Goal: Task Accomplishment & Management: Manage account settings

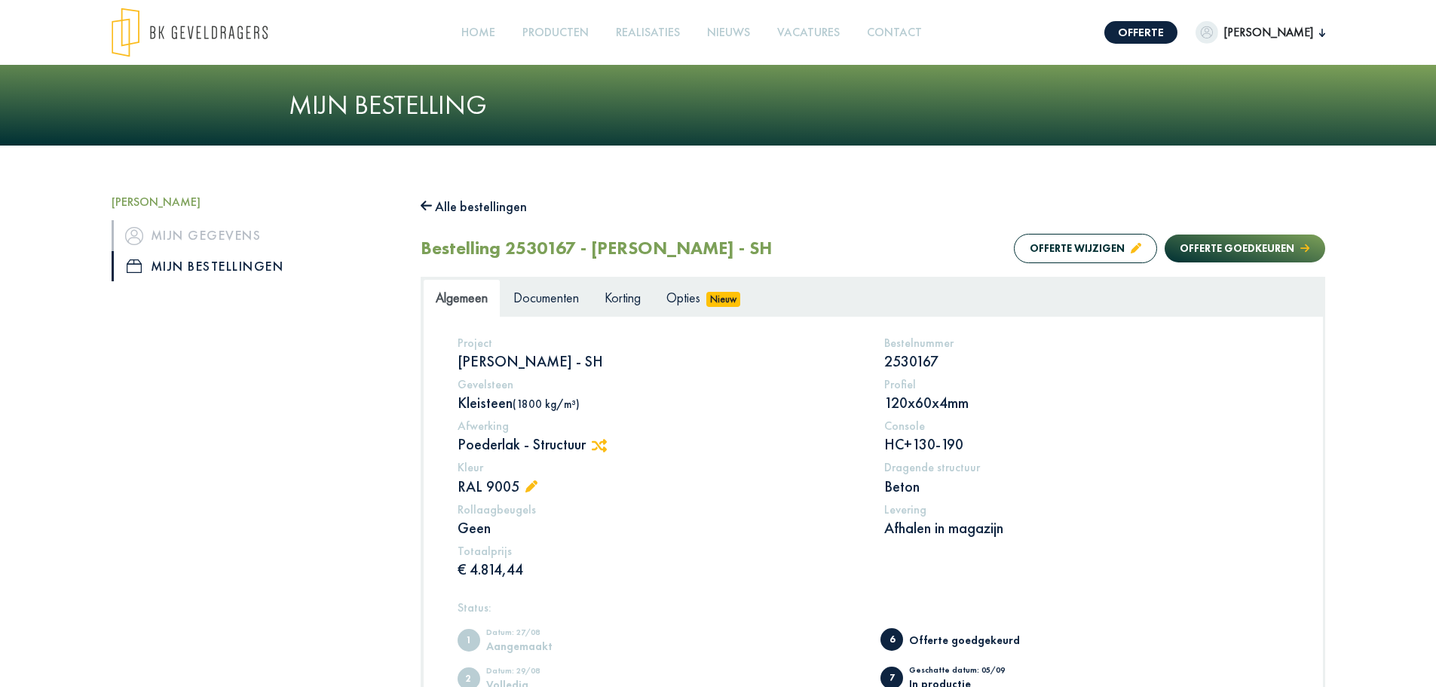
scroll to position [226, 0]
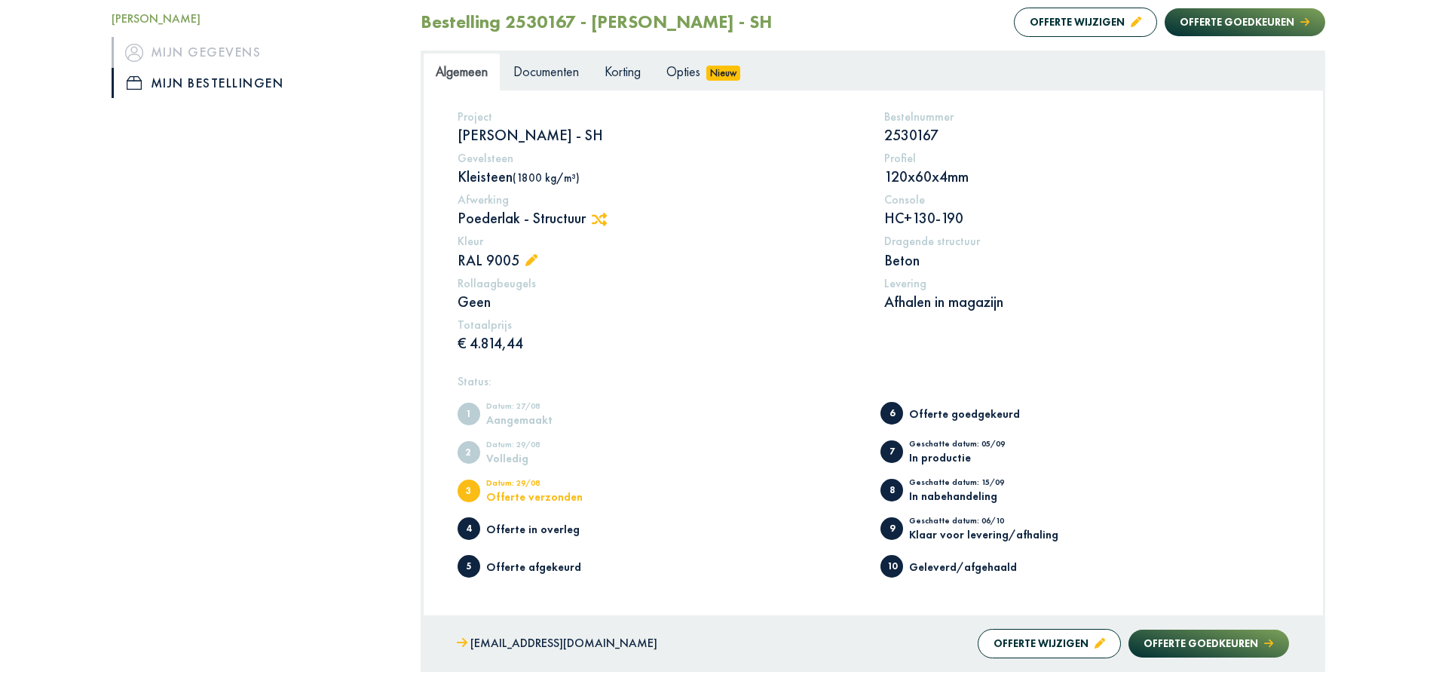
click at [1064, 34] on button "Offerte wijzigen" at bounding box center [1085, 22] width 143 height 29
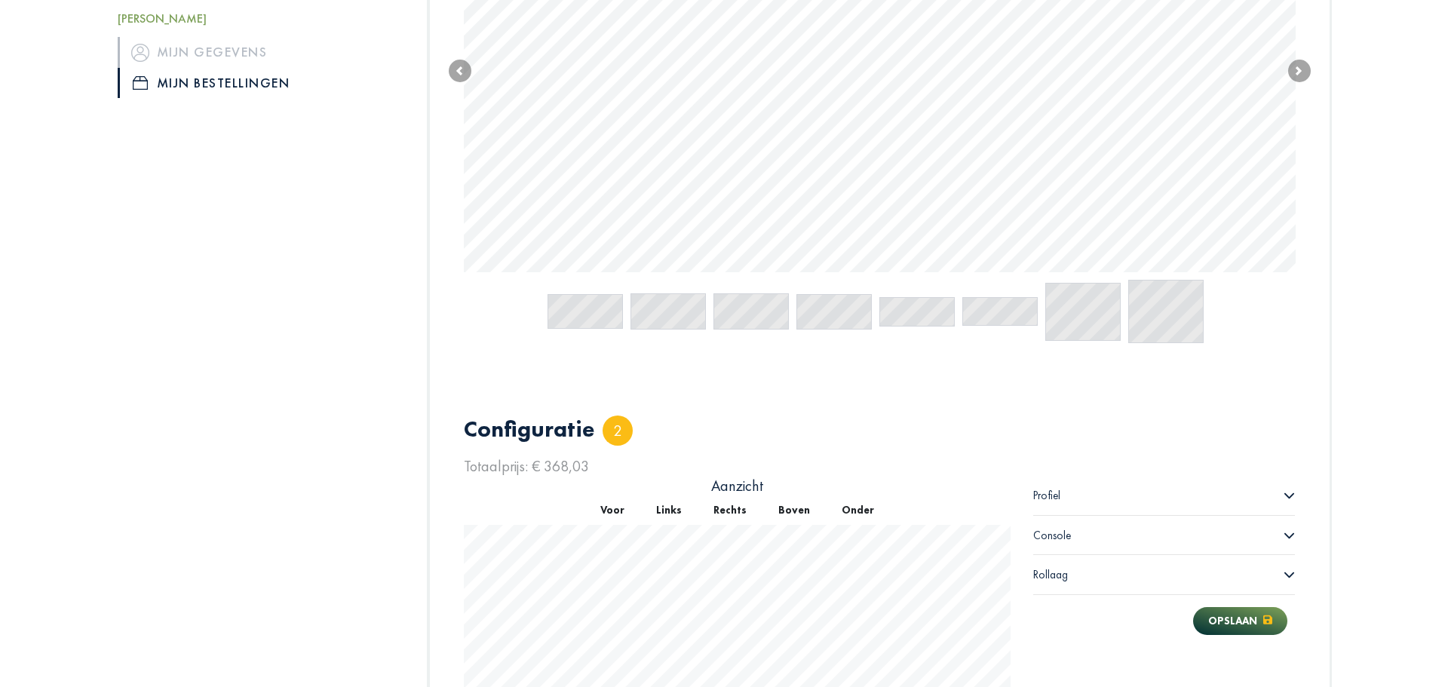
scroll to position [89, 0]
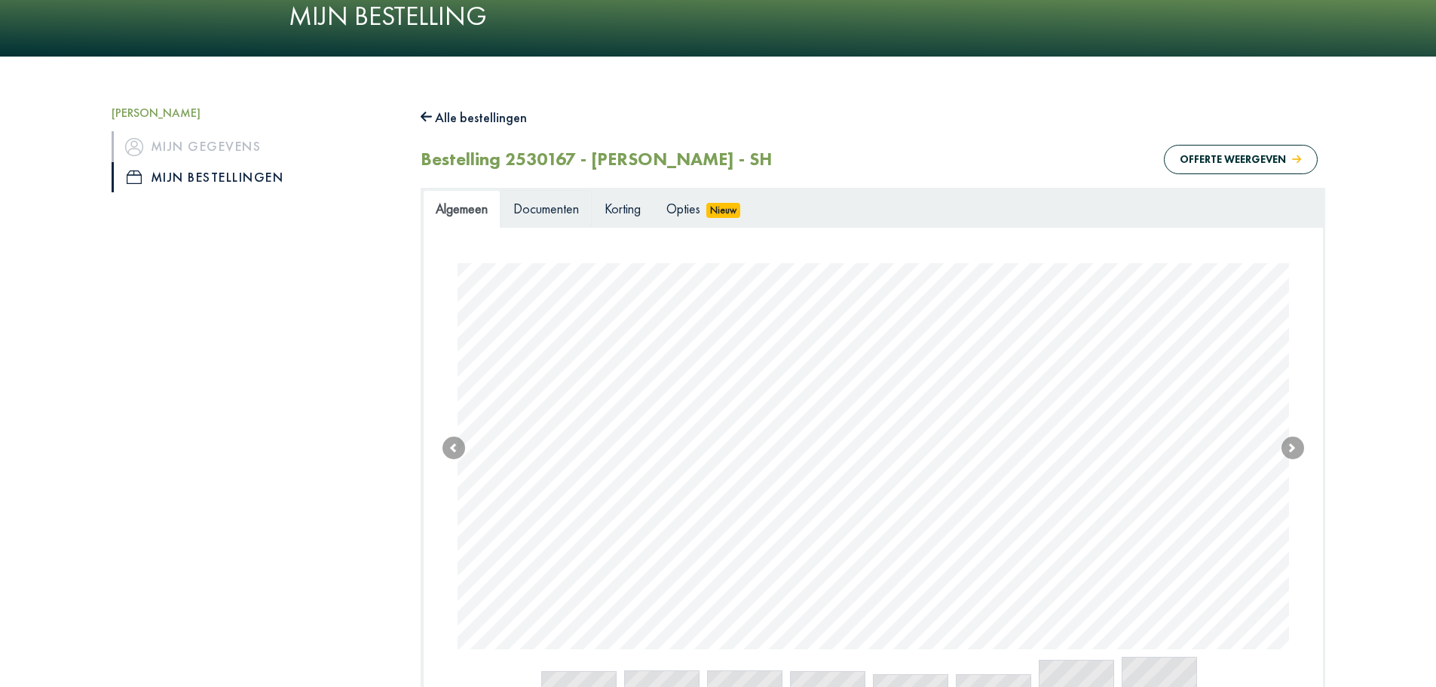
click at [578, 207] on span "Documenten" at bounding box center [546, 208] width 66 height 17
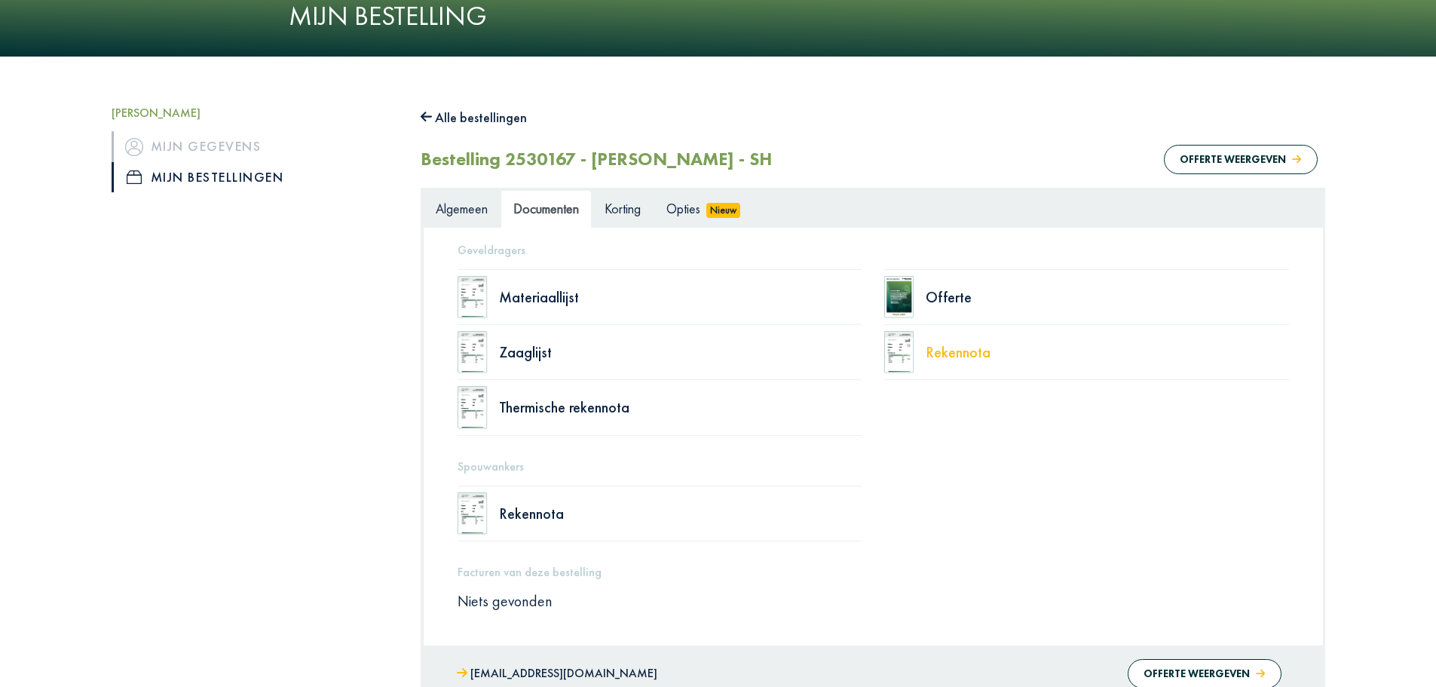
click at [956, 354] on div "Rekennota" at bounding box center [1107, 352] width 363 height 15
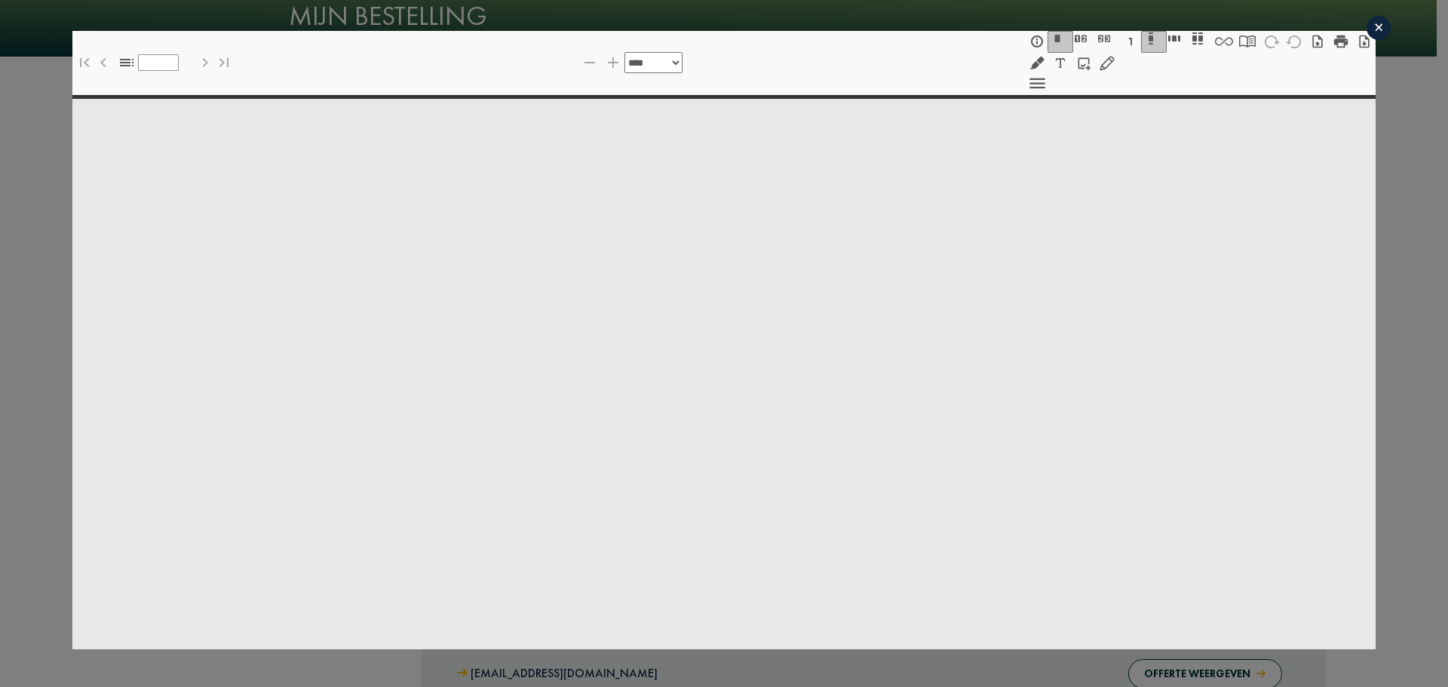
select select "******"
type input "*"
select select "****"
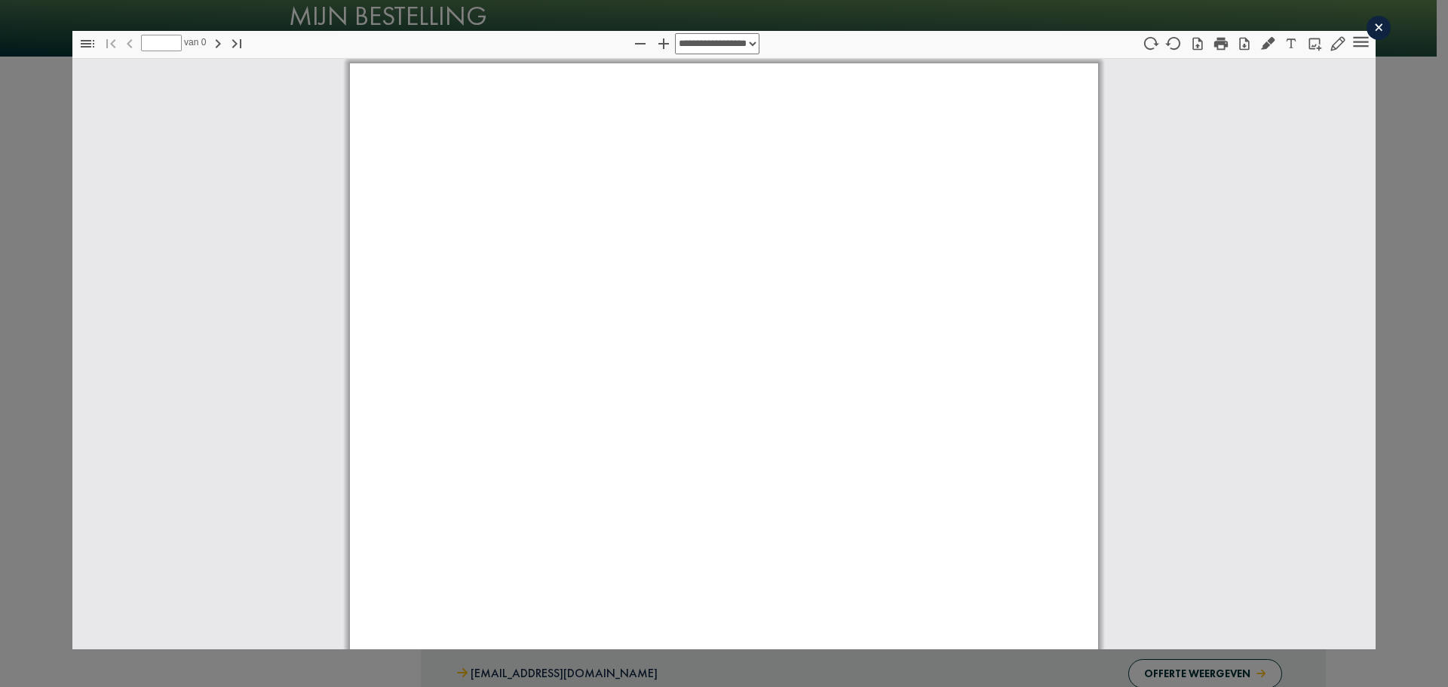
type input "*"
select select "****"
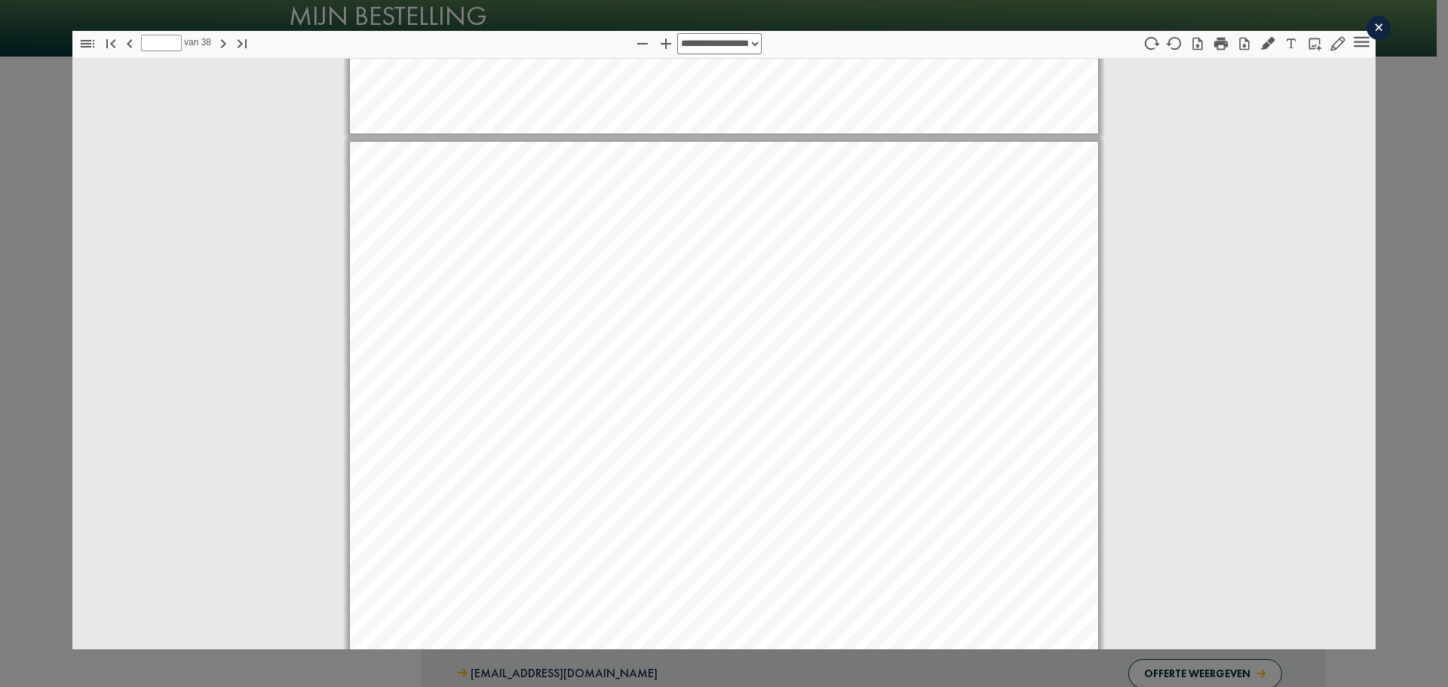
scroll to position [1515, 0]
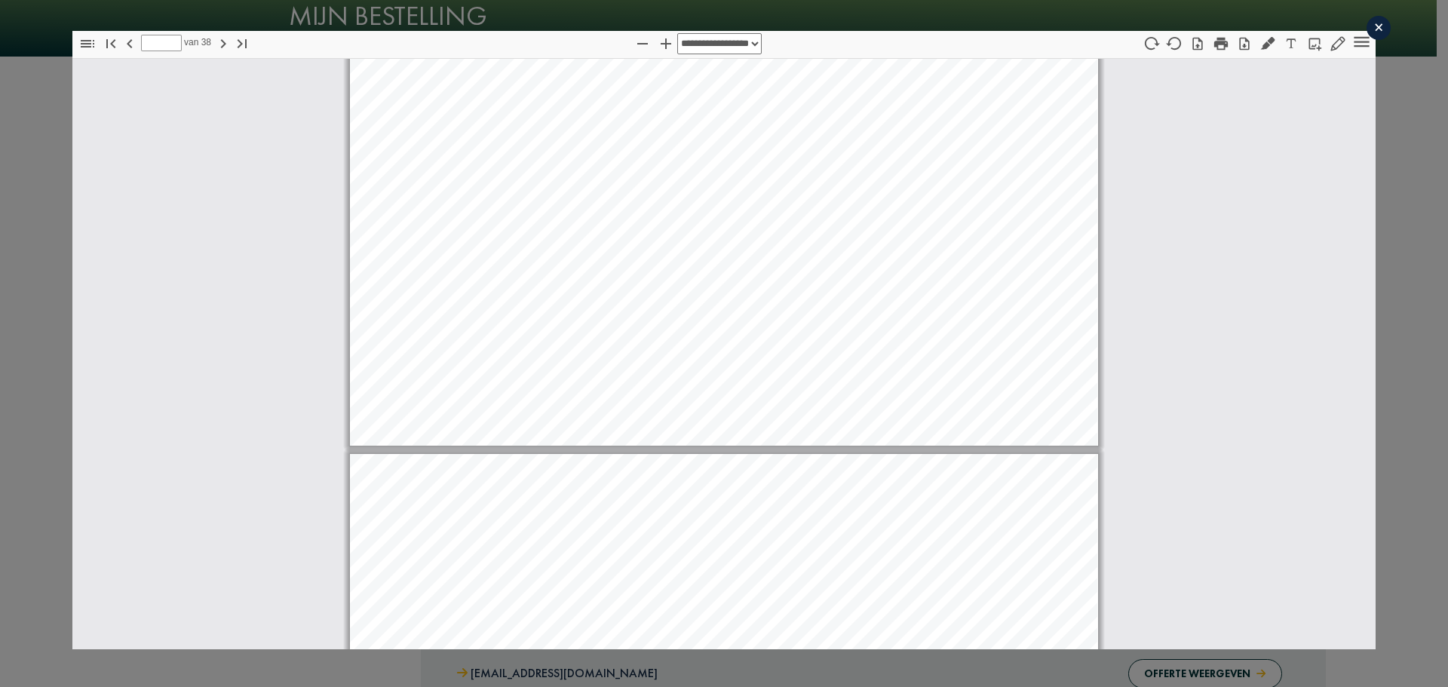
type input "*"
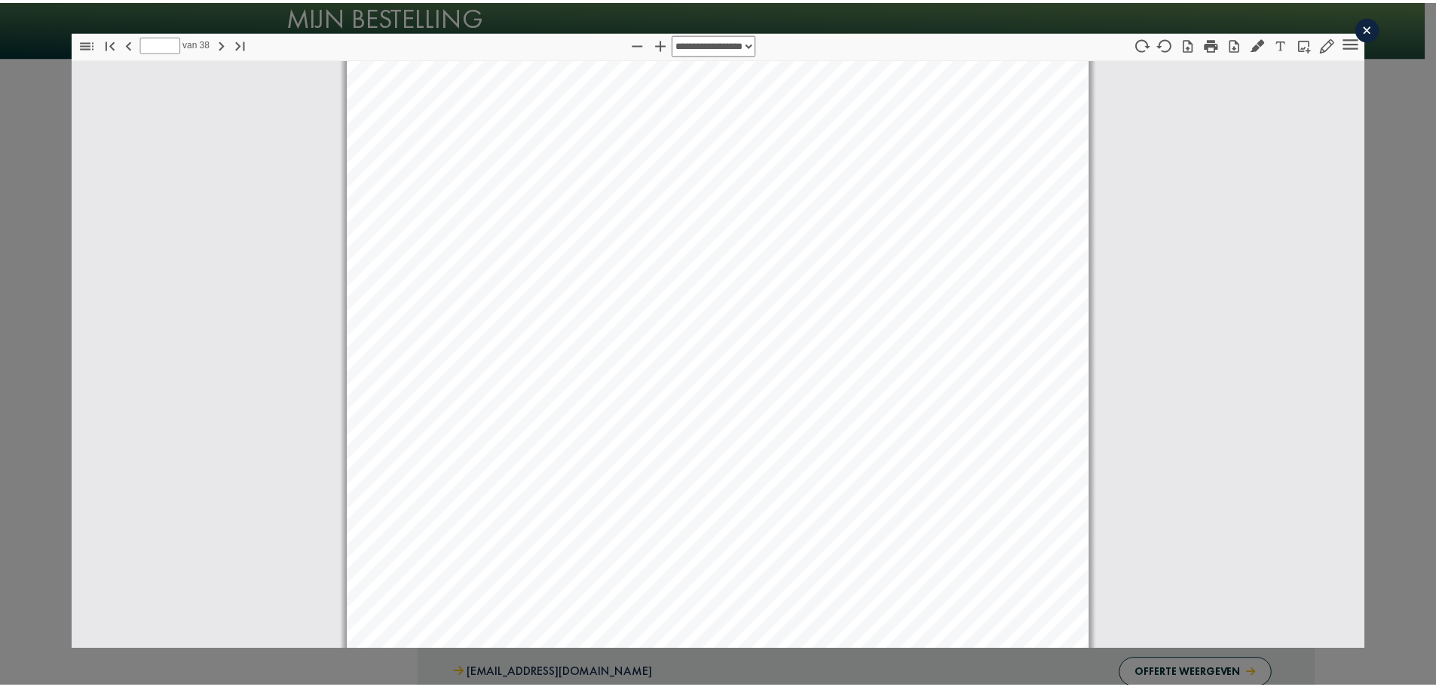
scroll to position [1892, 0]
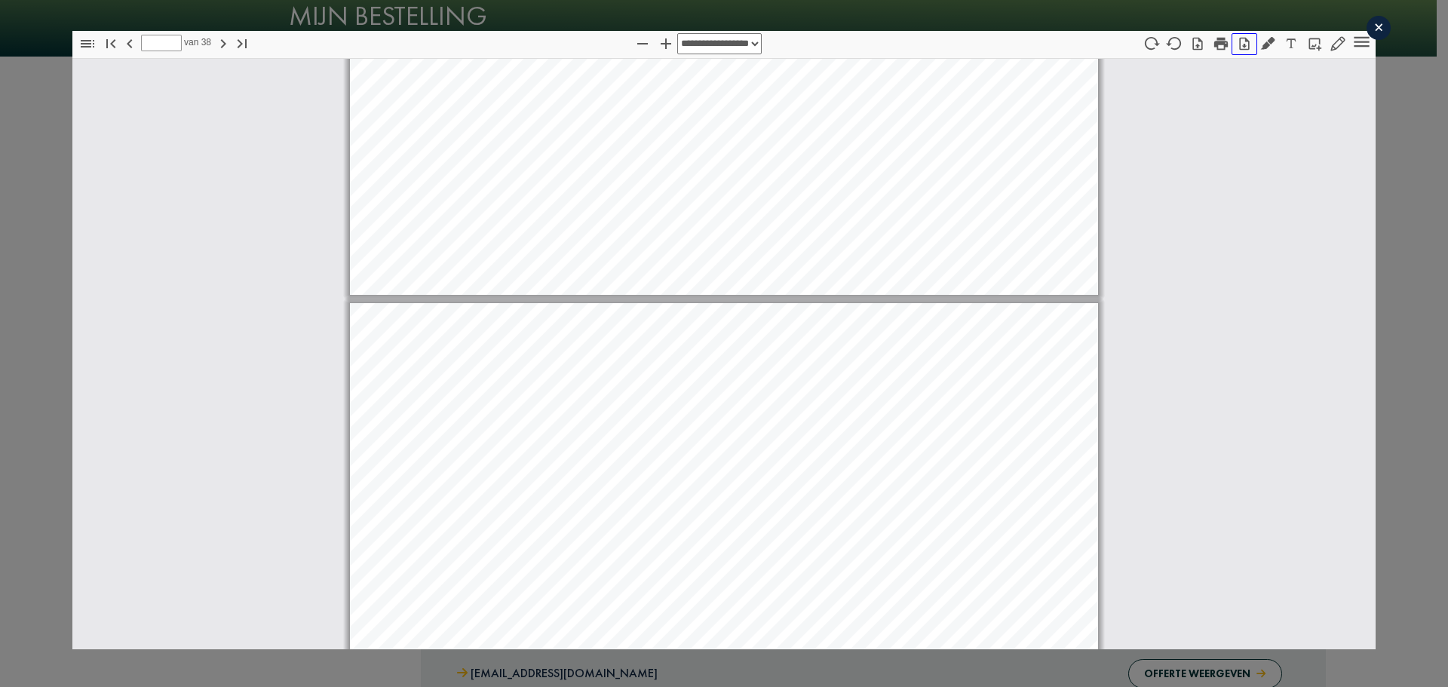
click at [1237, 45] on icon "button" at bounding box center [1244, 43] width 15 height 15
drag, startPoint x: 15, startPoint y: 159, endPoint x: 29, endPoint y: 158, distance: 14.4
click at [15, 159] on div "**********" at bounding box center [724, 340] width 1448 height 680
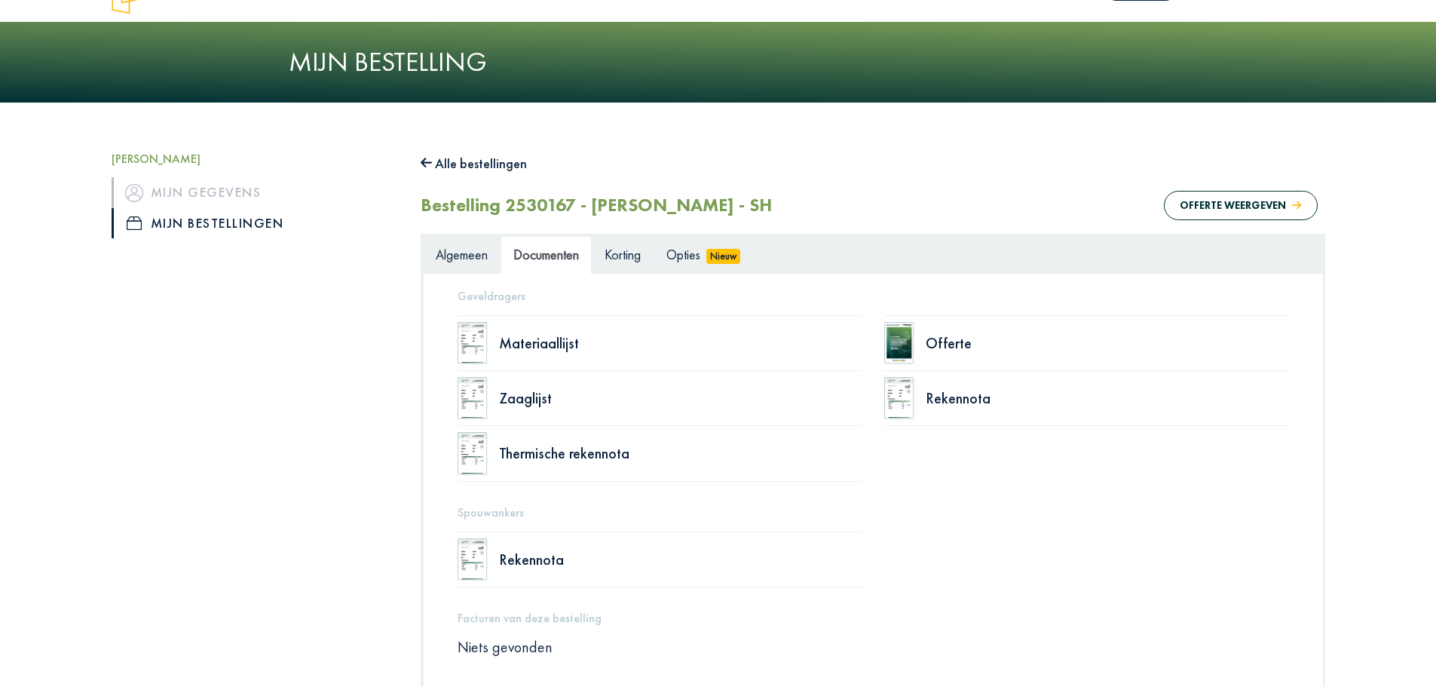
scroll to position [0, 0]
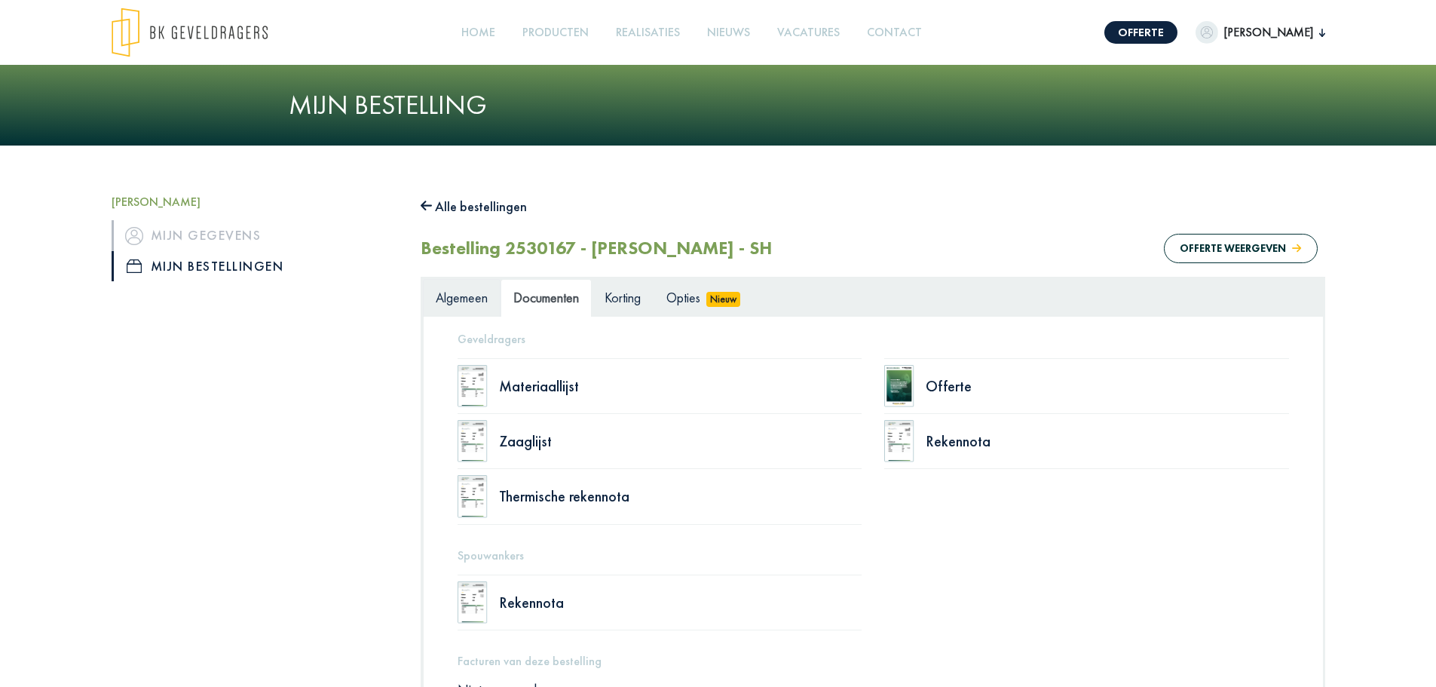
click at [463, 291] on span "Algemeen" at bounding box center [462, 297] width 52 height 17
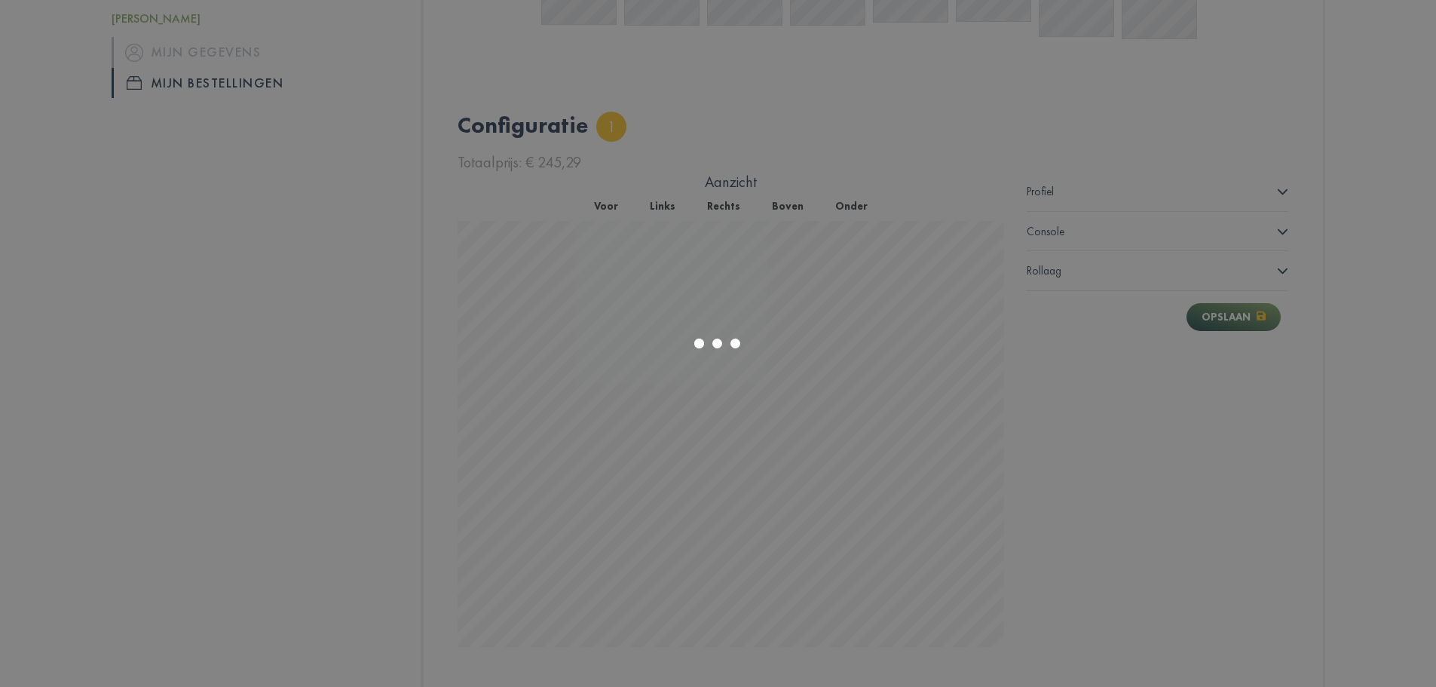
scroll to position [845, 0]
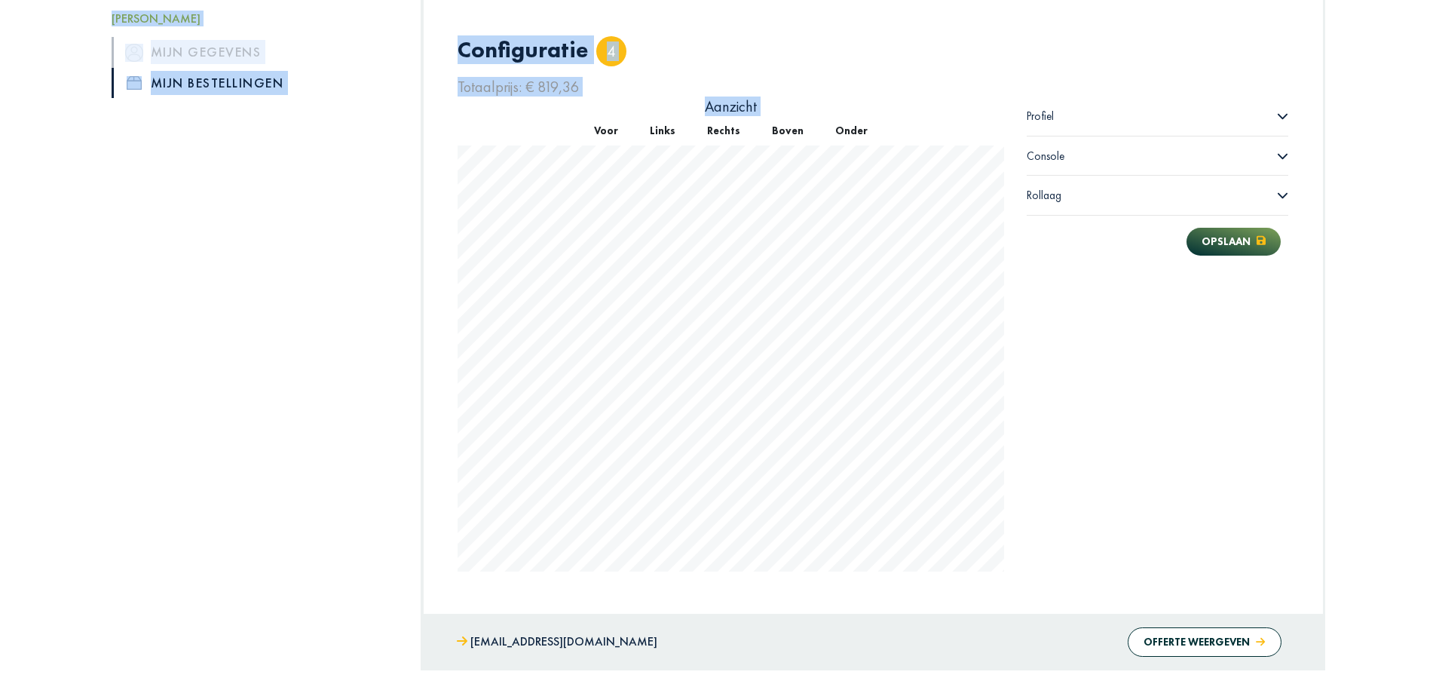
click at [1019, 364] on div "Profiel Lengte (mm) **** Afwerking × Poederlak - Structuur Profiel × 120x60x4mm…" at bounding box center [1158, 334] width 285 height 475
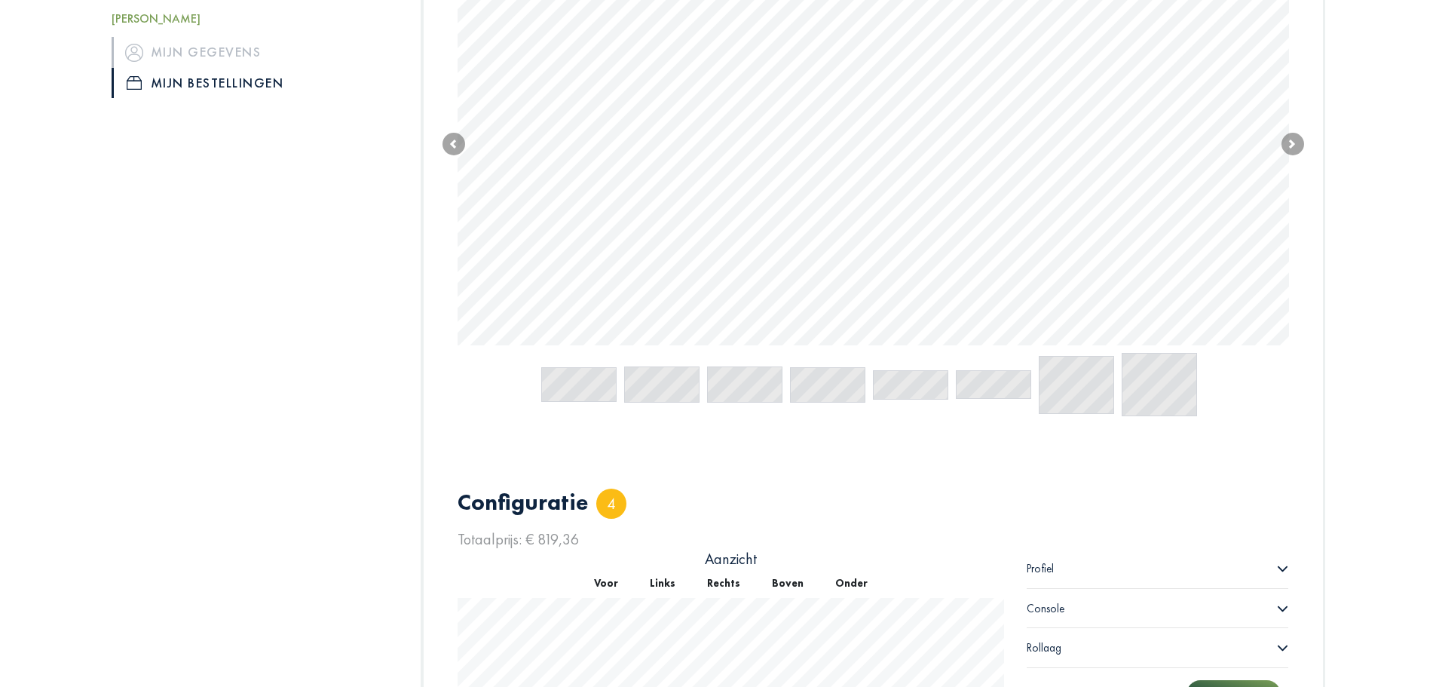
scroll to position [167, 0]
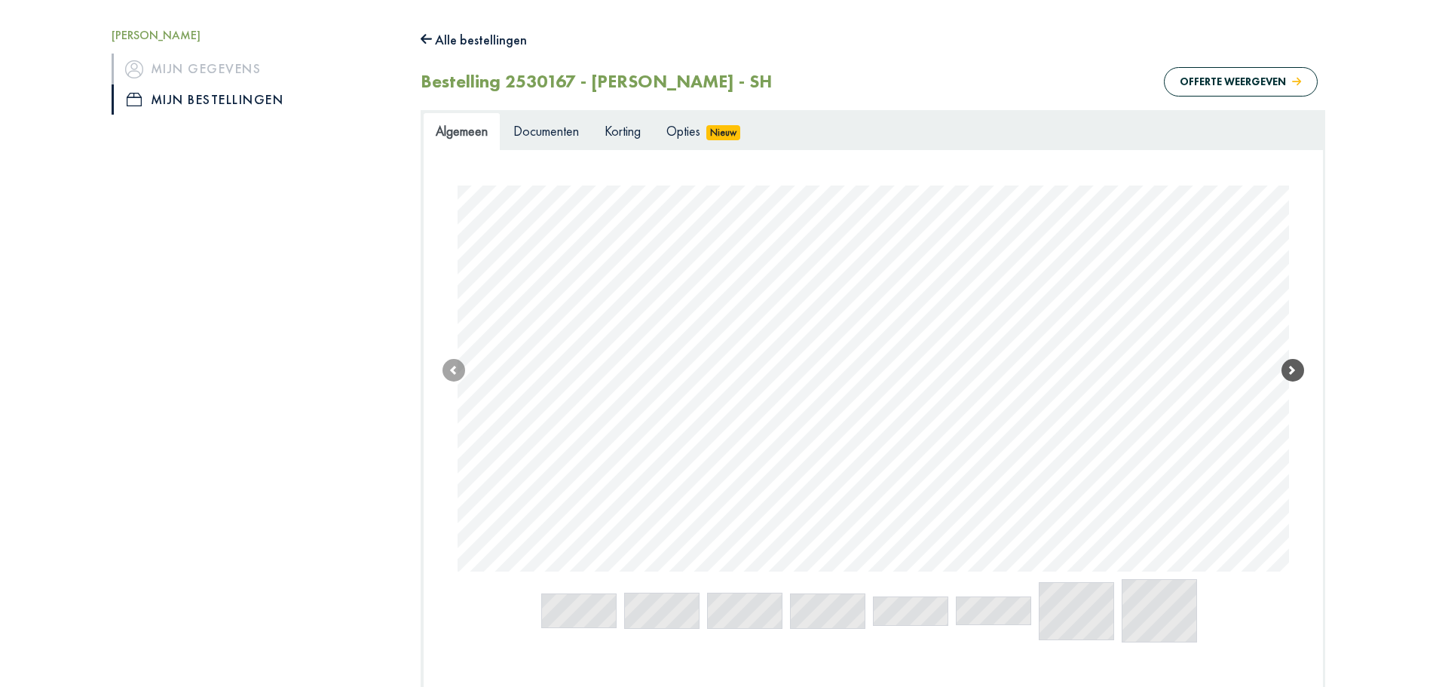
click at [1301, 372] on span at bounding box center [1293, 370] width 23 height 23
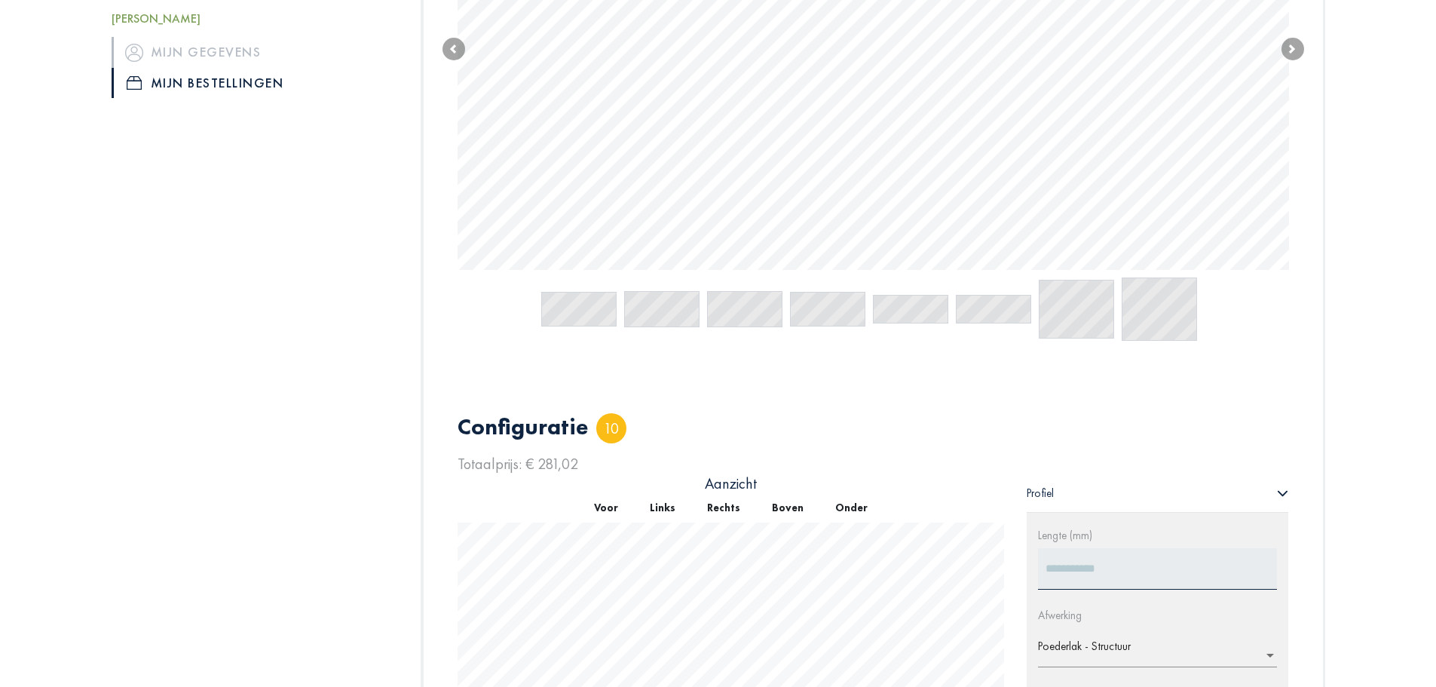
scroll to position [356, 0]
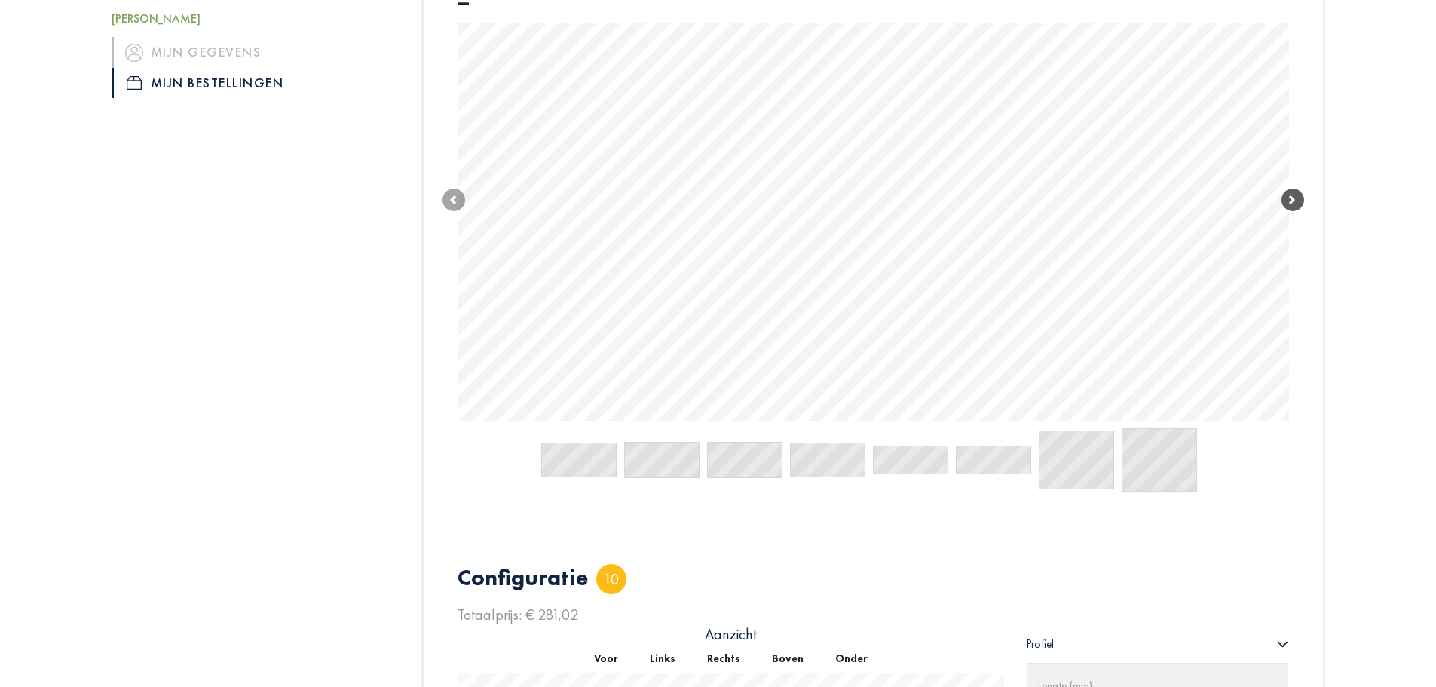
click at [1295, 203] on span at bounding box center [1293, 199] width 23 height 23
click at [455, 202] on span at bounding box center [454, 199] width 23 height 23
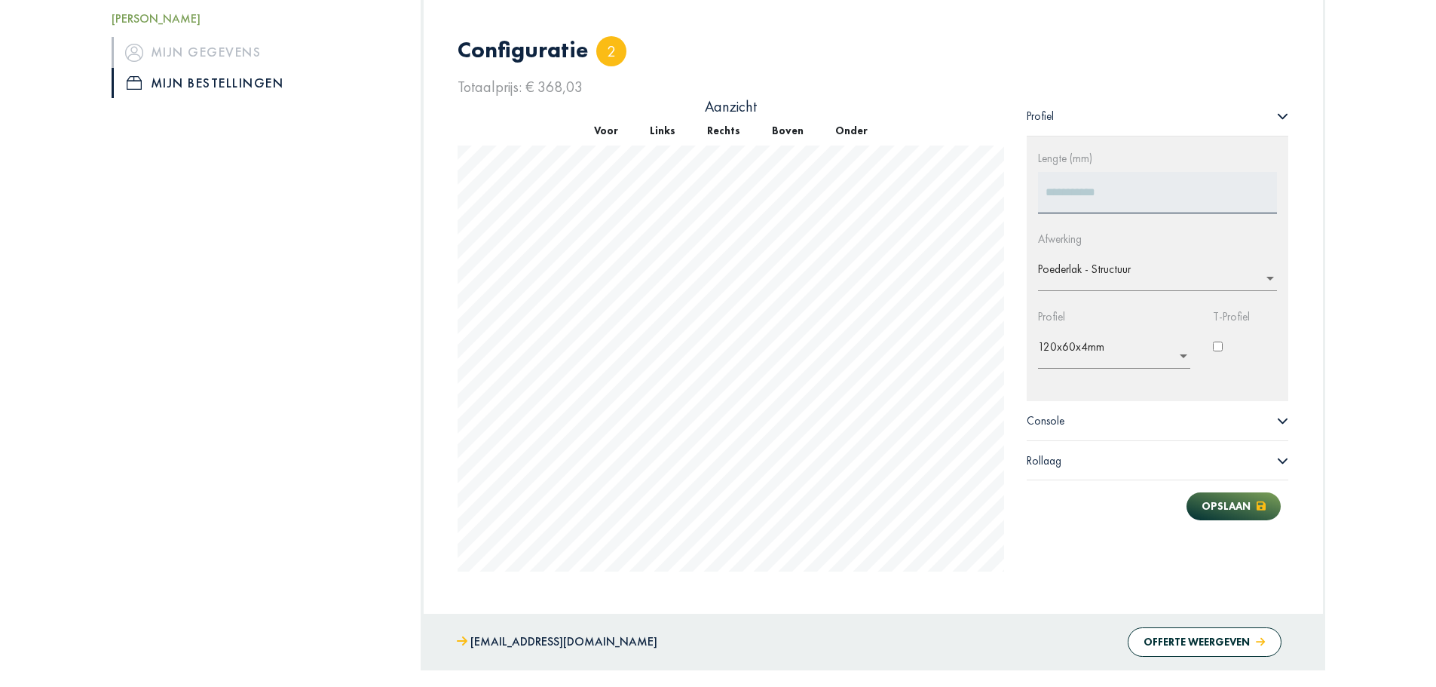
scroll to position [317, 0]
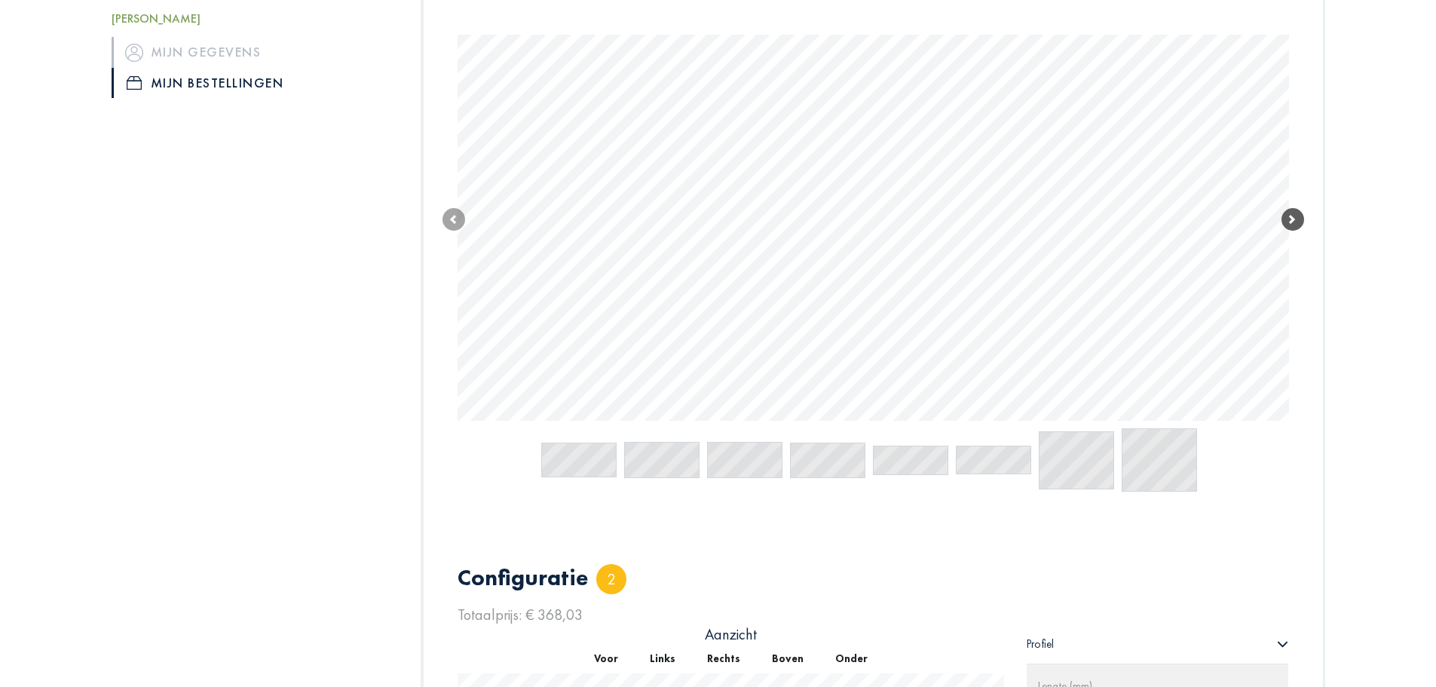
type input "****"
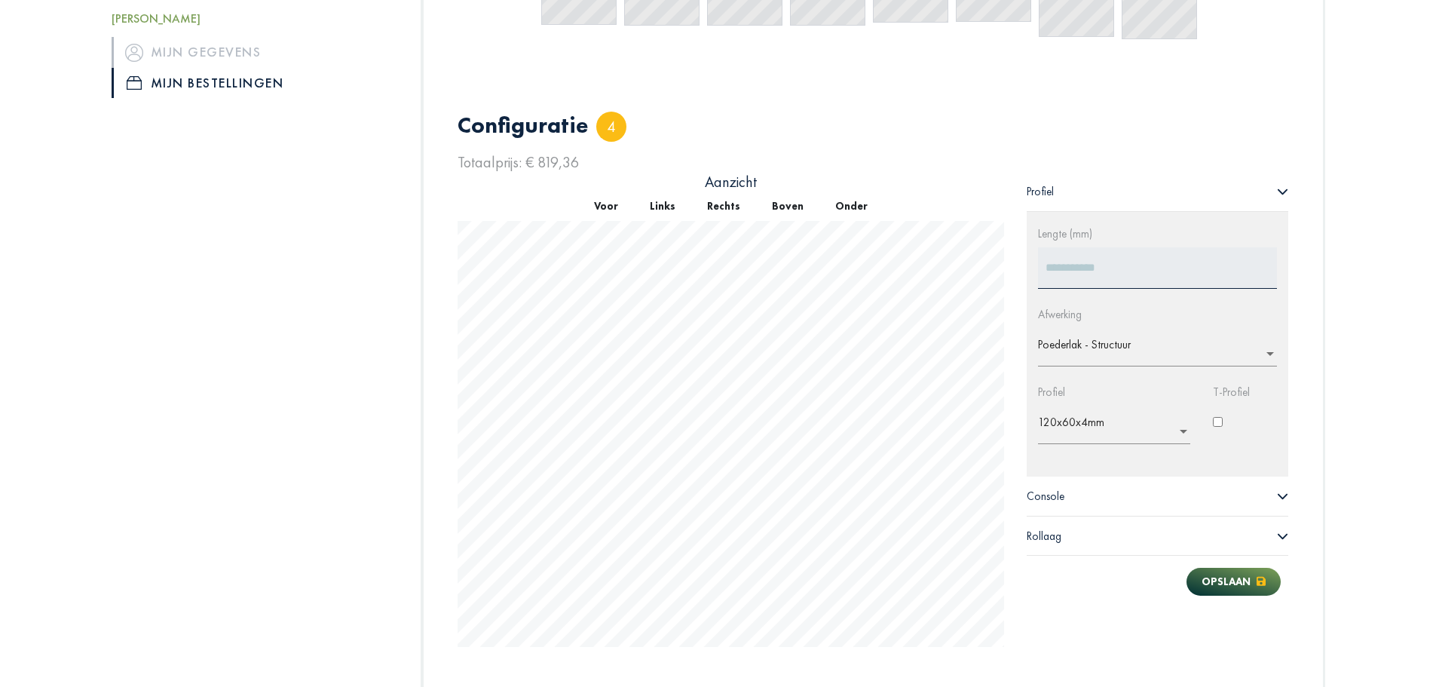
scroll to position [694, 0]
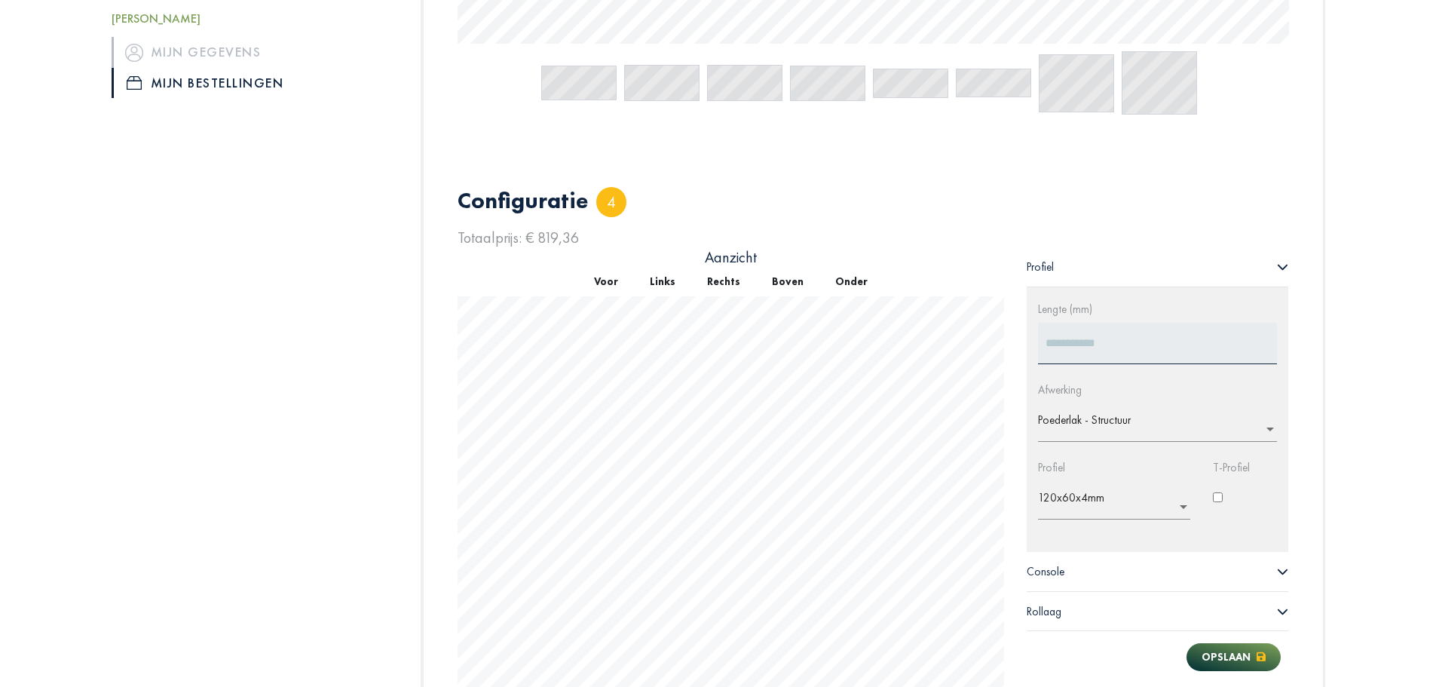
click at [853, 283] on button "Onder" at bounding box center [852, 281] width 64 height 29
click at [602, 286] on button "Voor" at bounding box center [606, 281] width 56 height 29
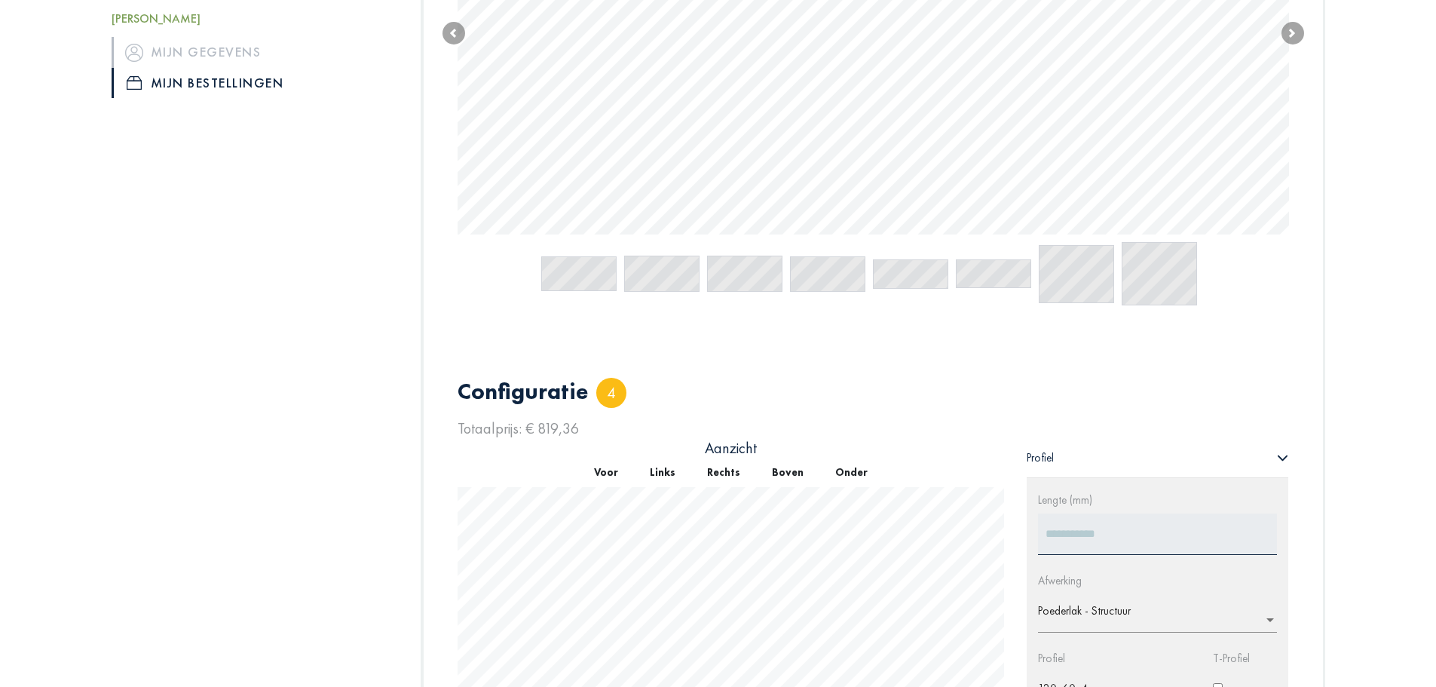
scroll to position [277, 0]
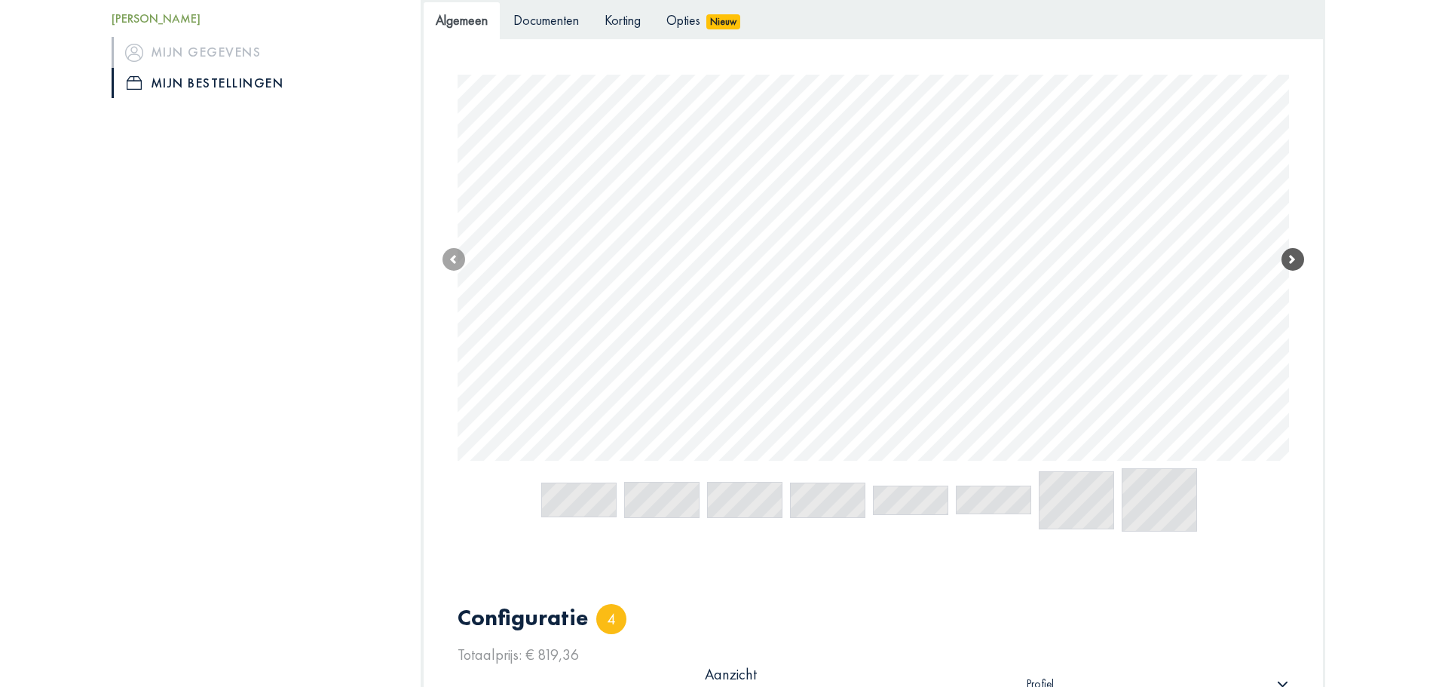
click at [1288, 254] on span at bounding box center [1293, 259] width 23 height 23
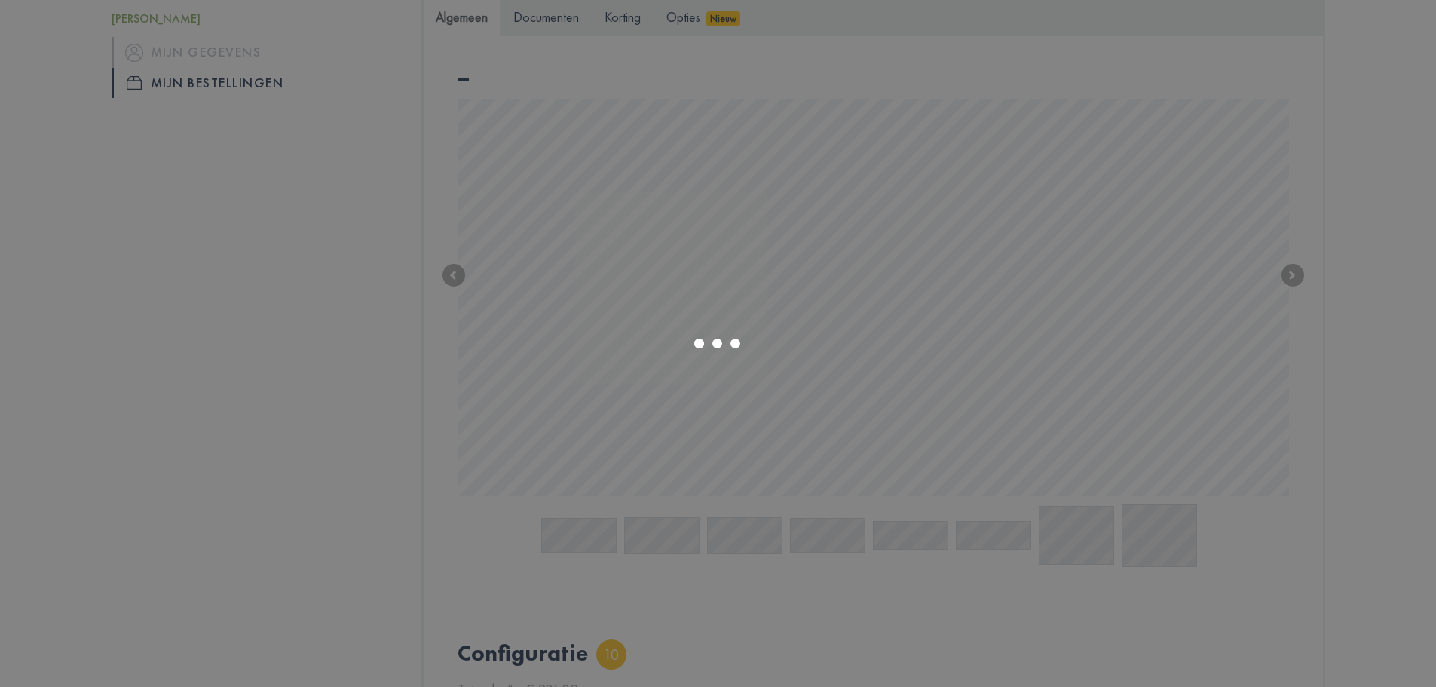
scroll to position [884, 0]
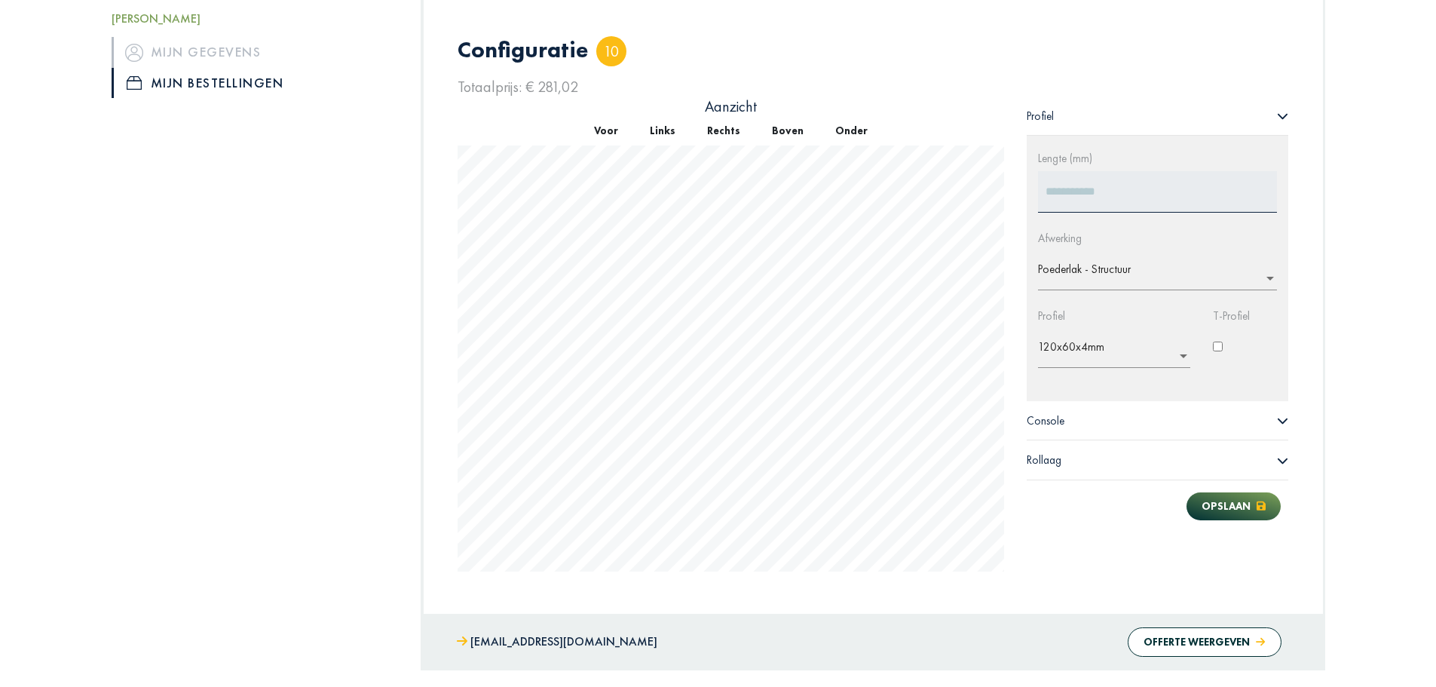
click at [1101, 374] on div "Configuratie 10 Totaalprijs: € 281,02 Aanzicht Voor Links Rechts Boven Onder ER…" at bounding box center [873, 304] width 854 height 608
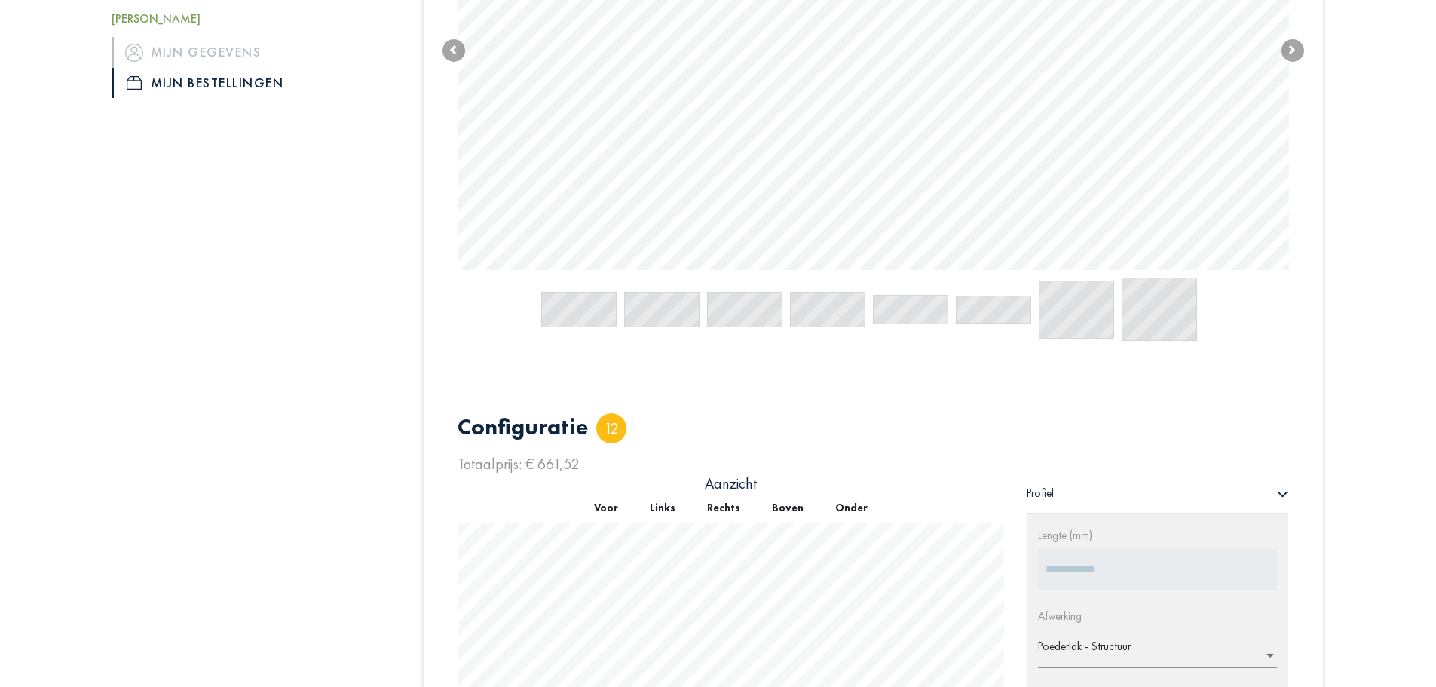
scroll to position [354, 0]
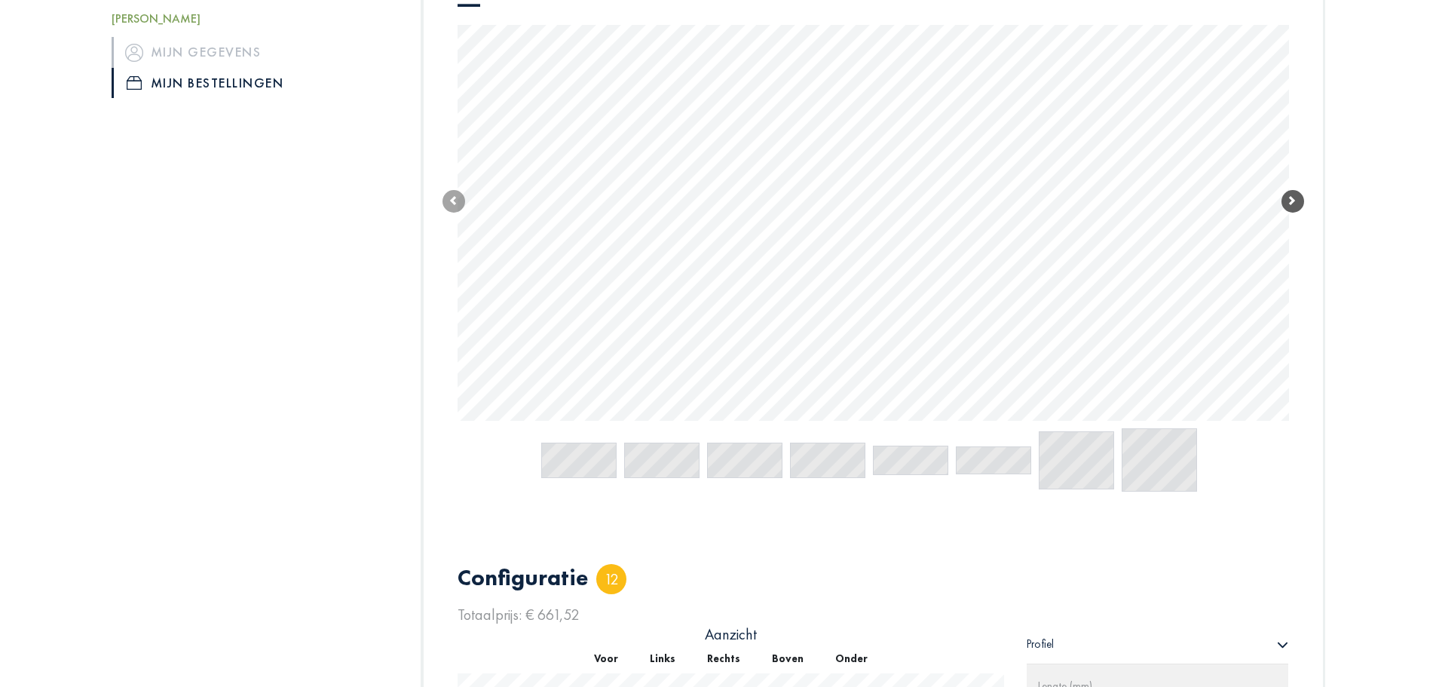
click at [1288, 209] on span at bounding box center [1293, 201] width 23 height 23
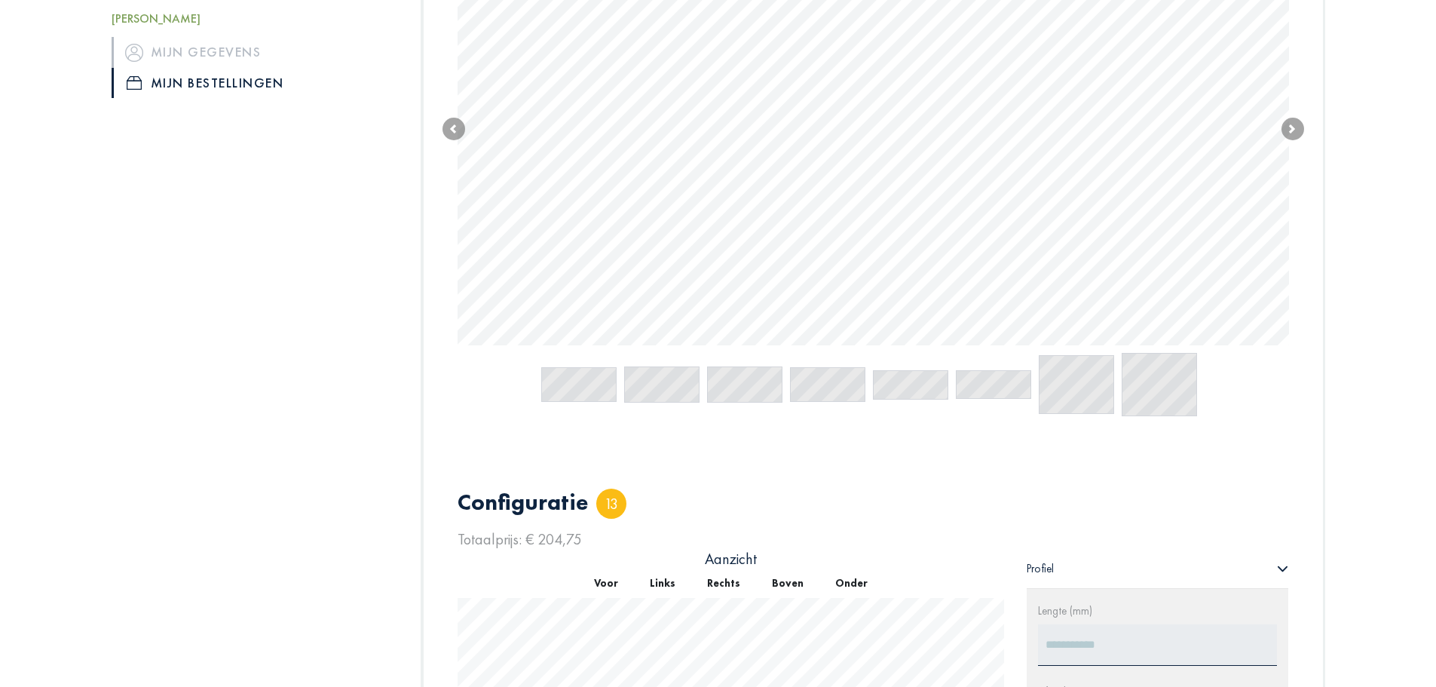
scroll to position [347, 0]
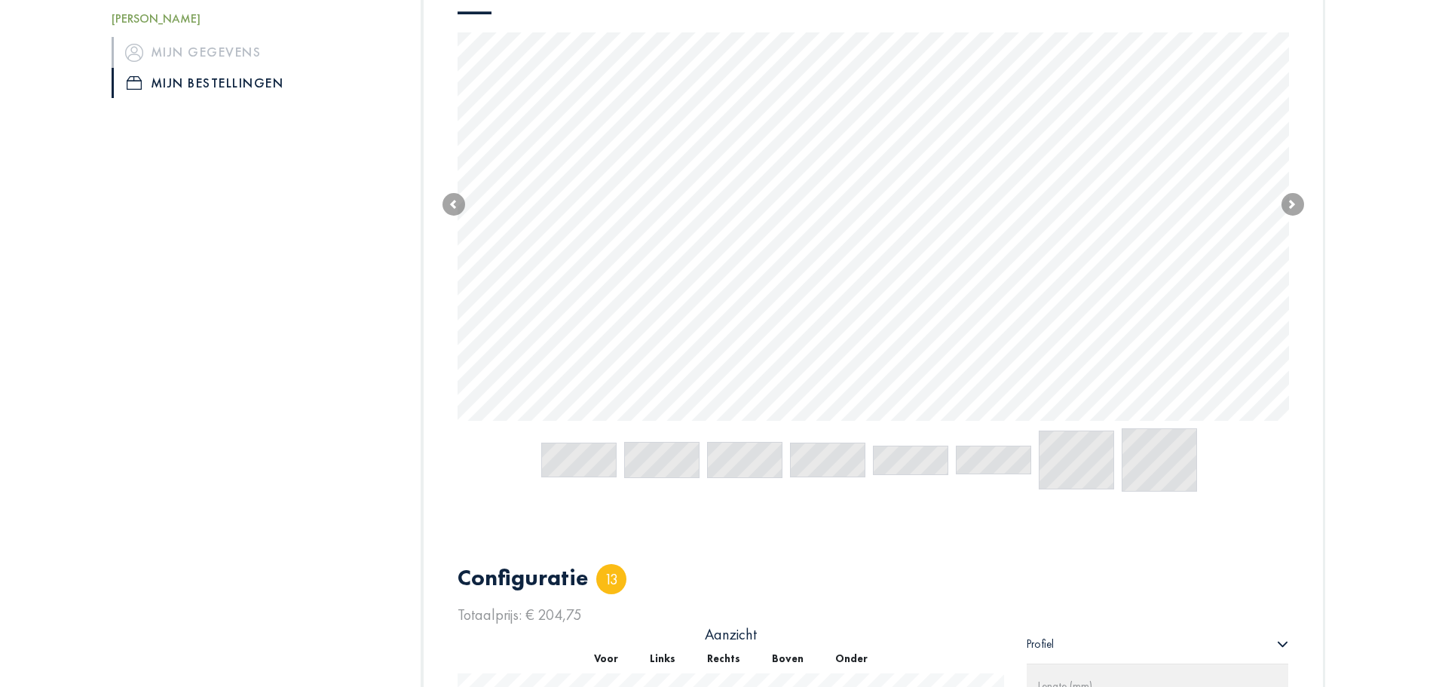
type input "*****"
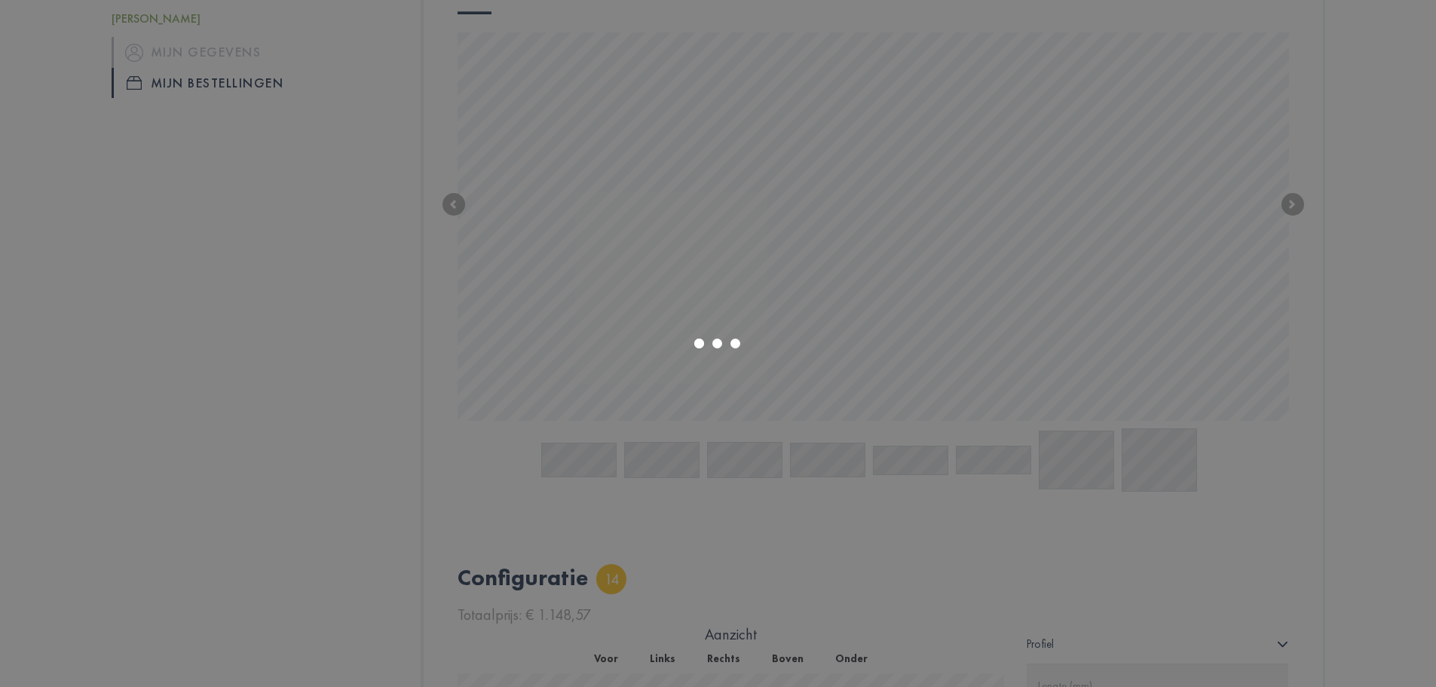
scroll to position [875, 0]
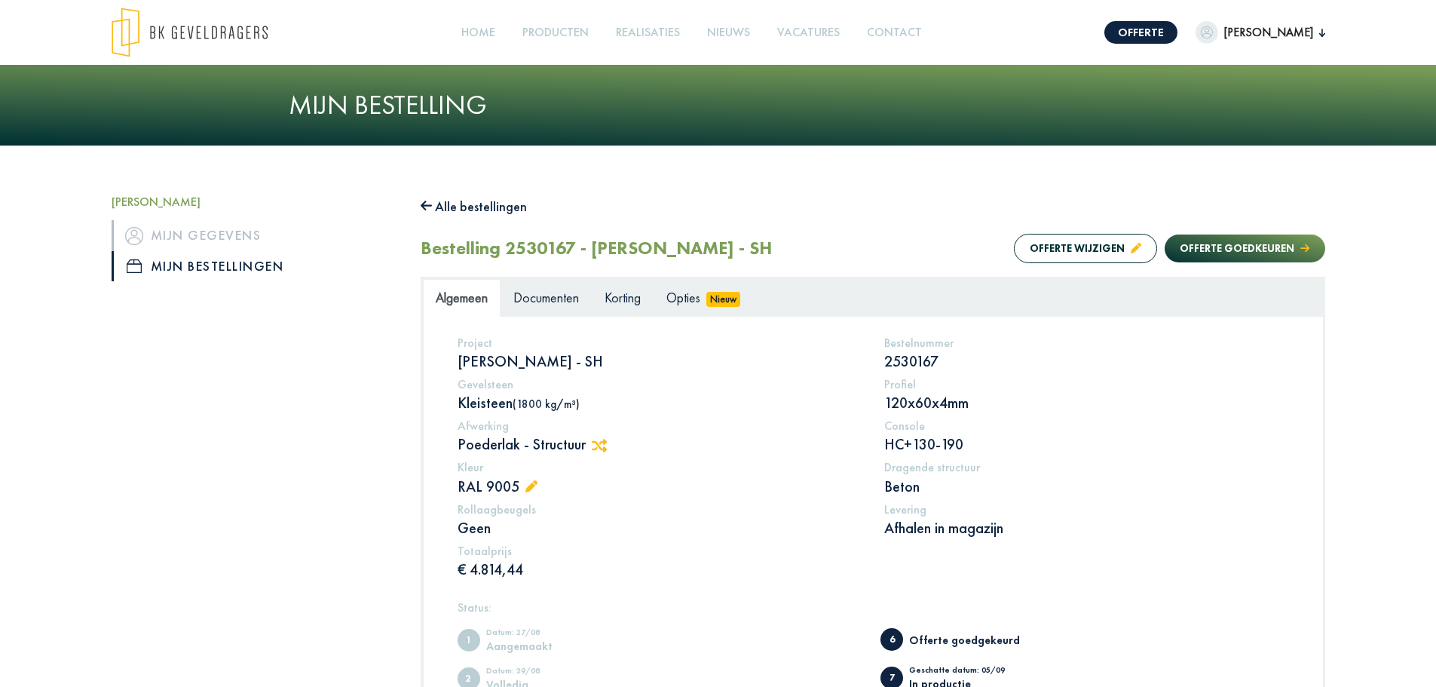
scroll to position [226, 0]
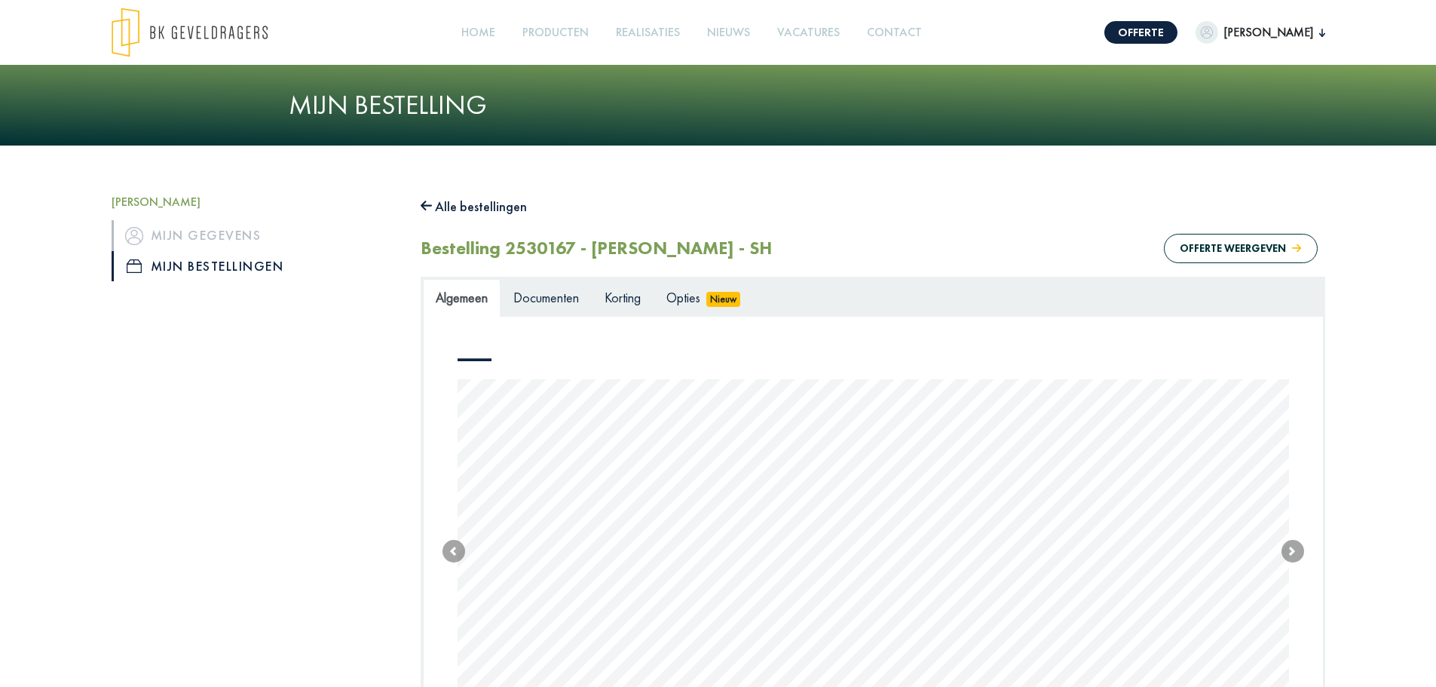
scroll to position [875, 0]
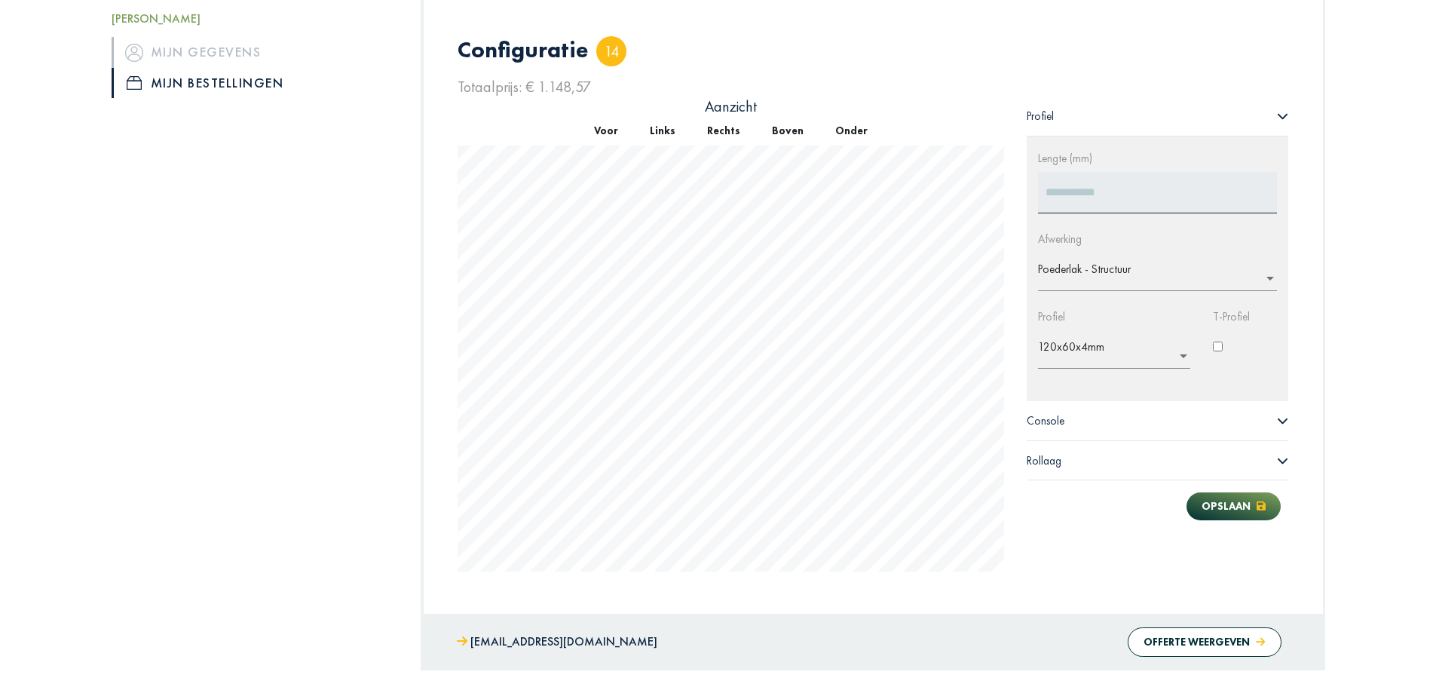
click at [835, 133] on button "Onder" at bounding box center [852, 130] width 64 height 29
click at [786, 53] on div "Configuratie 14 Totaalprijs: € 1.148,57 Aanzicht Voor Links Rechts Boven Onder …" at bounding box center [873, 304] width 854 height 608
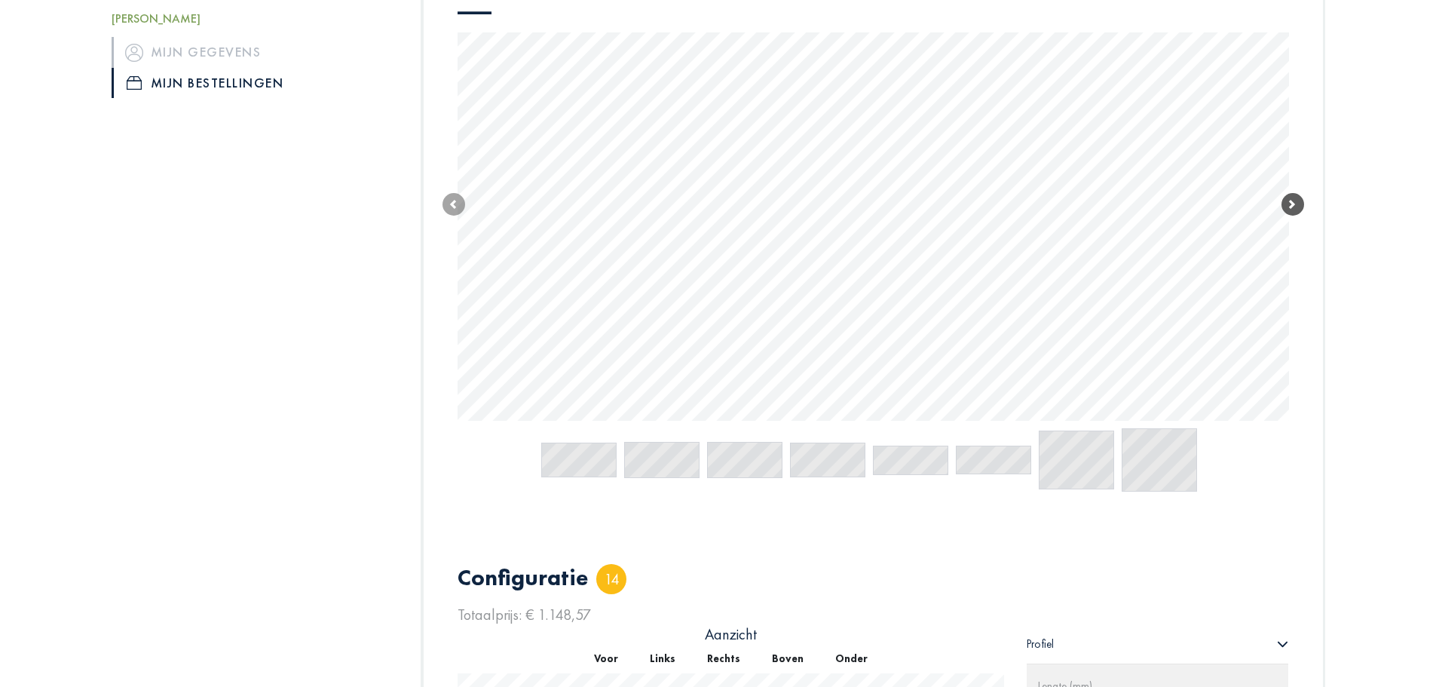
click at [1295, 208] on span at bounding box center [1293, 204] width 23 height 23
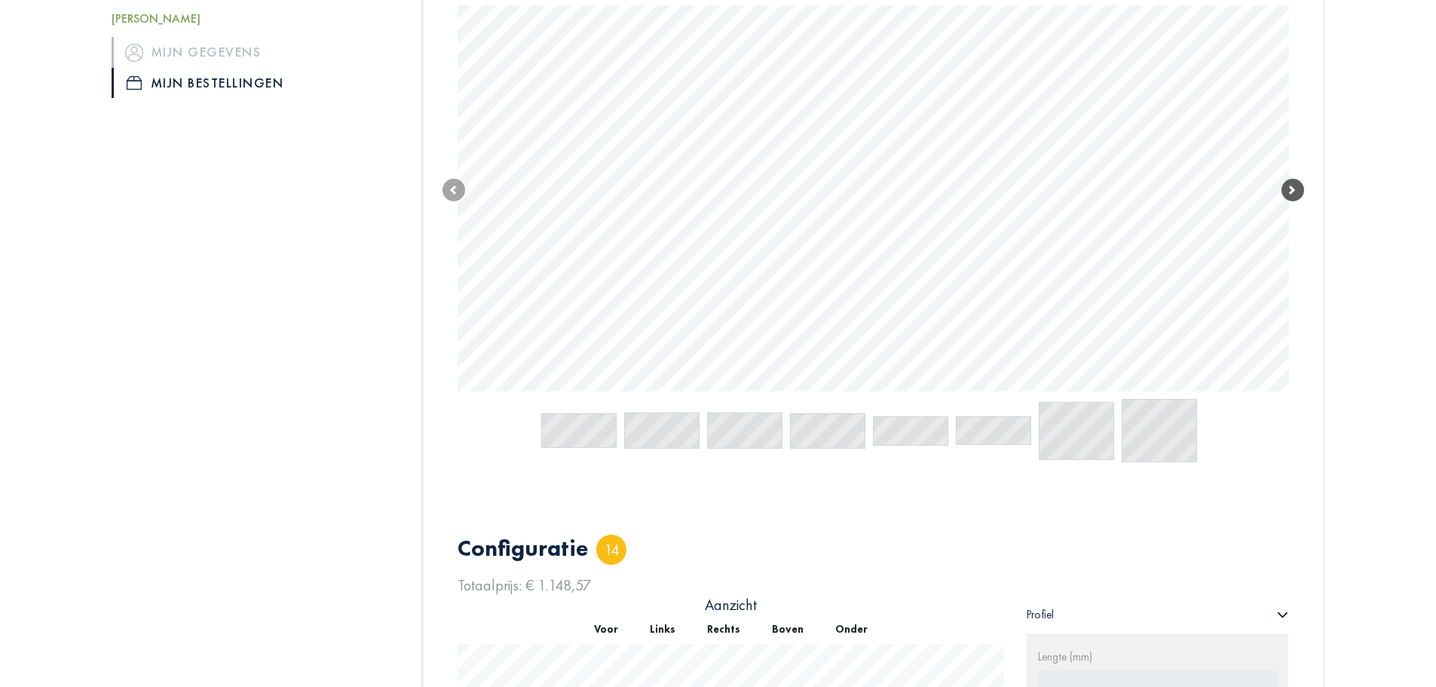
click at [1299, 186] on span at bounding box center [1293, 190] width 23 height 23
